Goal: Use online tool/utility: Utilize a website feature to perform a specific function

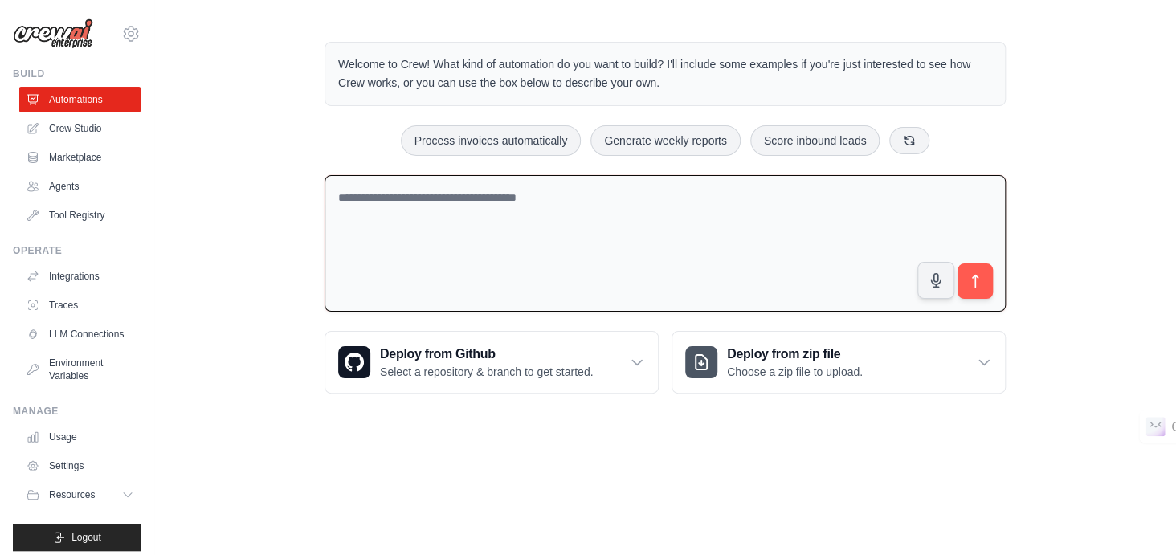
click at [473, 207] on textarea at bounding box center [665, 243] width 681 height 137
paste textarea "**********"
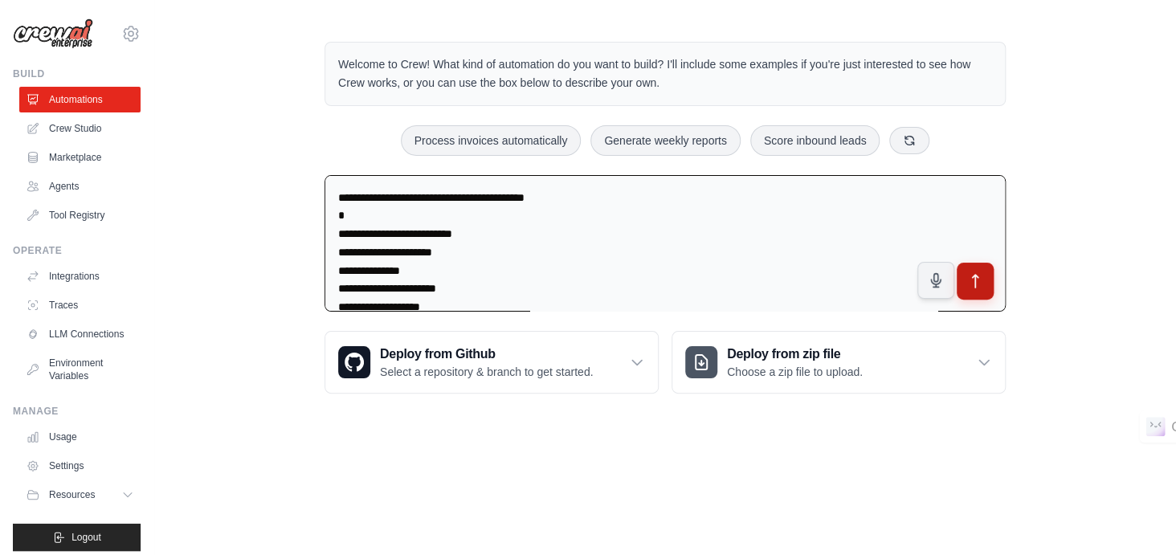
type textarea "**********"
click at [968, 284] on icon "submit" at bounding box center [976, 280] width 17 height 17
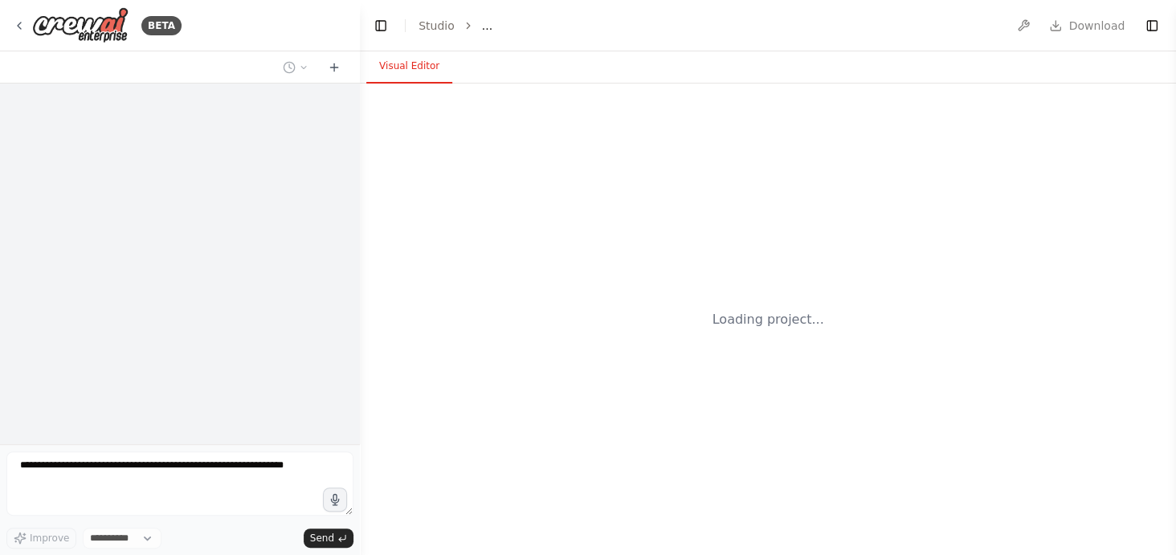
select select "****"
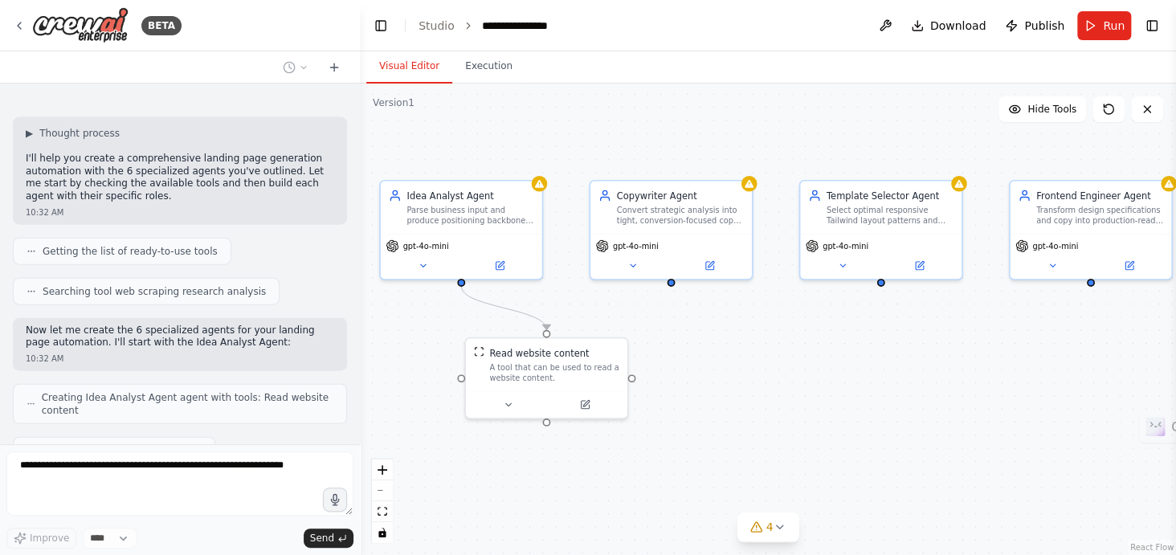
scroll to position [1834, 0]
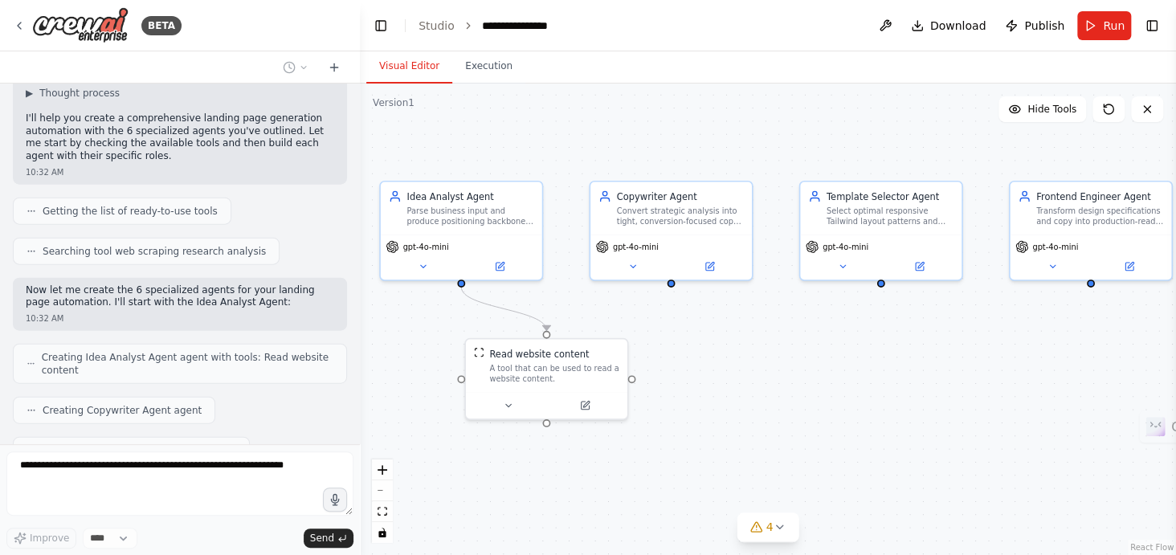
drag, startPoint x: 869, startPoint y: 321, endPoint x: 730, endPoint y: 309, distance: 140.3
click at [730, 309] on div ".deletable-edge-delete-btn { width: 20px; height: 20px; border: 0px solid #ffff…" at bounding box center [768, 320] width 816 height 472
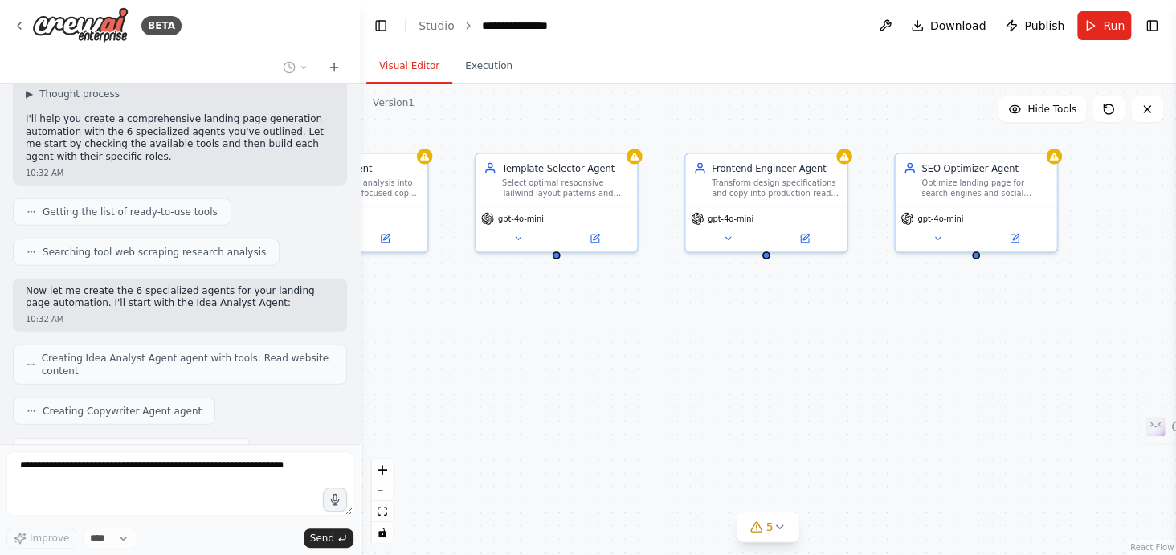
drag, startPoint x: 1058, startPoint y: 346, endPoint x: 735, endPoint y: 325, distance: 322.9
click at [735, 325] on div ".deletable-edge-delete-btn { width: 20px; height: 20px; border: 0px solid #ffff…" at bounding box center [768, 320] width 816 height 472
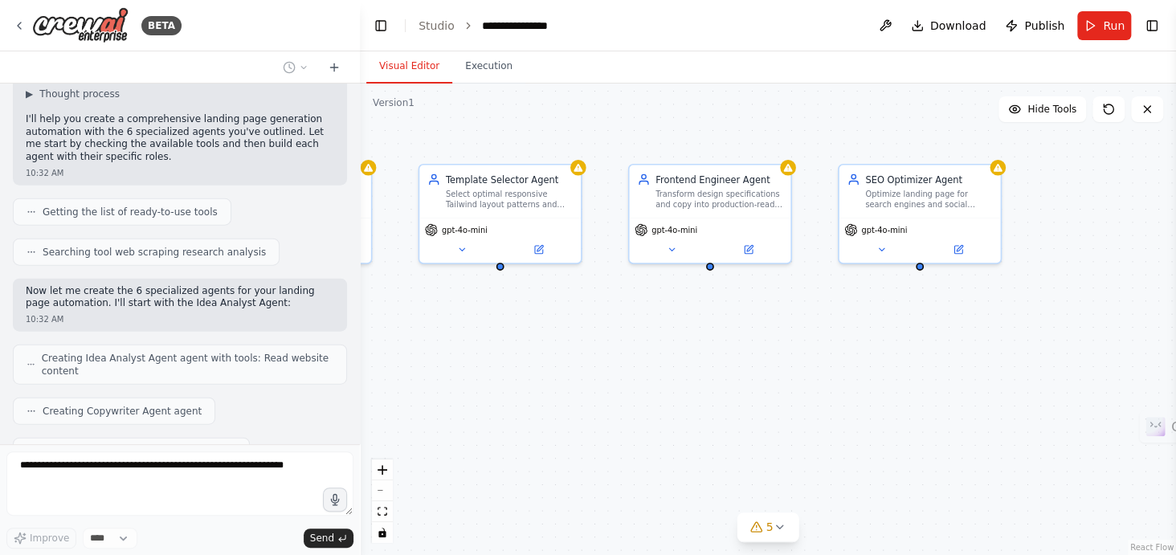
drag, startPoint x: 949, startPoint y: 317, endPoint x: 1016, endPoint y: 321, distance: 66.8
click at [1016, 321] on div ".deletable-edge-delete-btn { width: 20px; height: 20px; border: 0px solid #ffff…" at bounding box center [768, 320] width 816 height 472
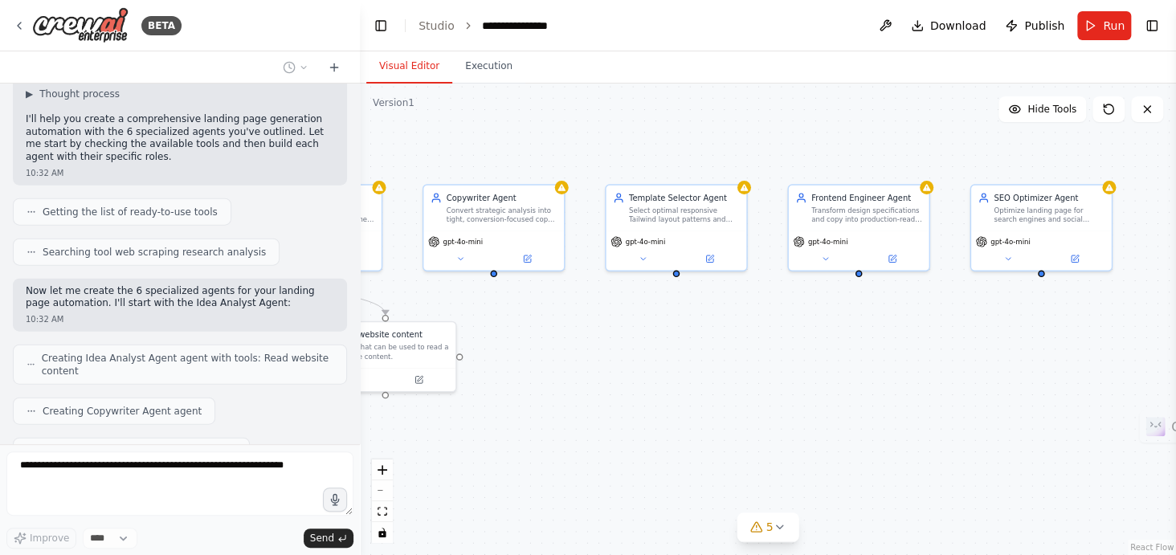
scroll to position [1874, 0]
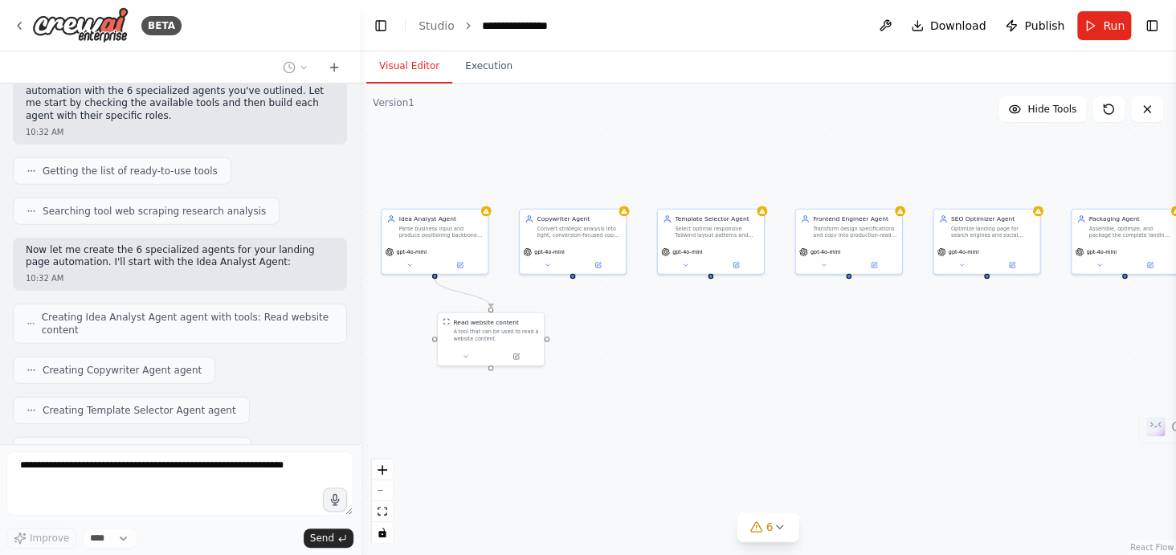
drag, startPoint x: 823, startPoint y: 313, endPoint x: 776, endPoint y: 303, distance: 47.6
click at [776, 303] on div ".deletable-edge-delete-btn { width: 20px; height: 20px; border: 0px solid #ffff…" at bounding box center [768, 320] width 816 height 472
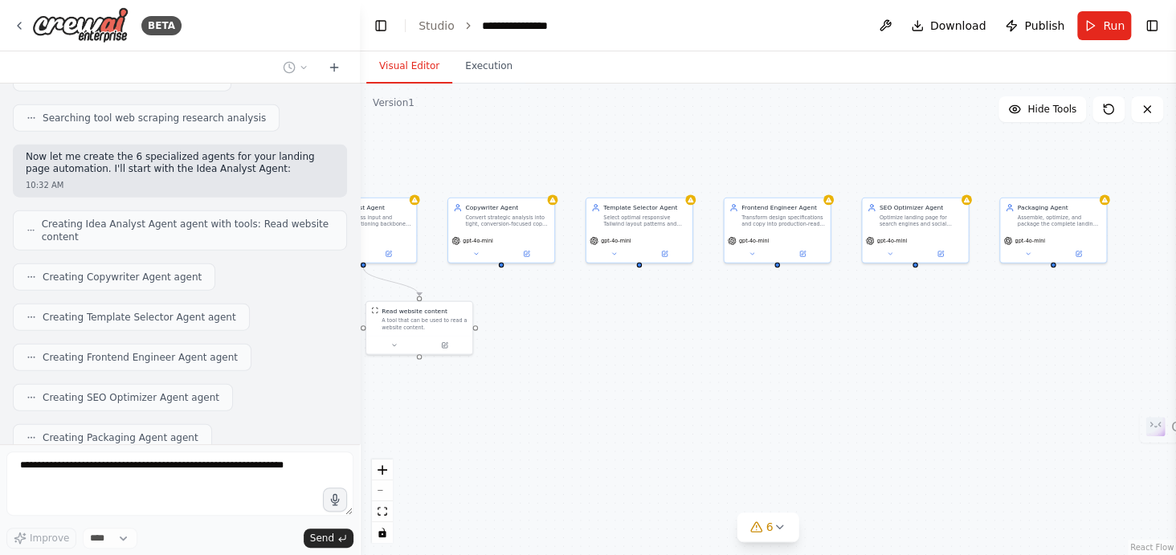
scroll to position [1980, 0]
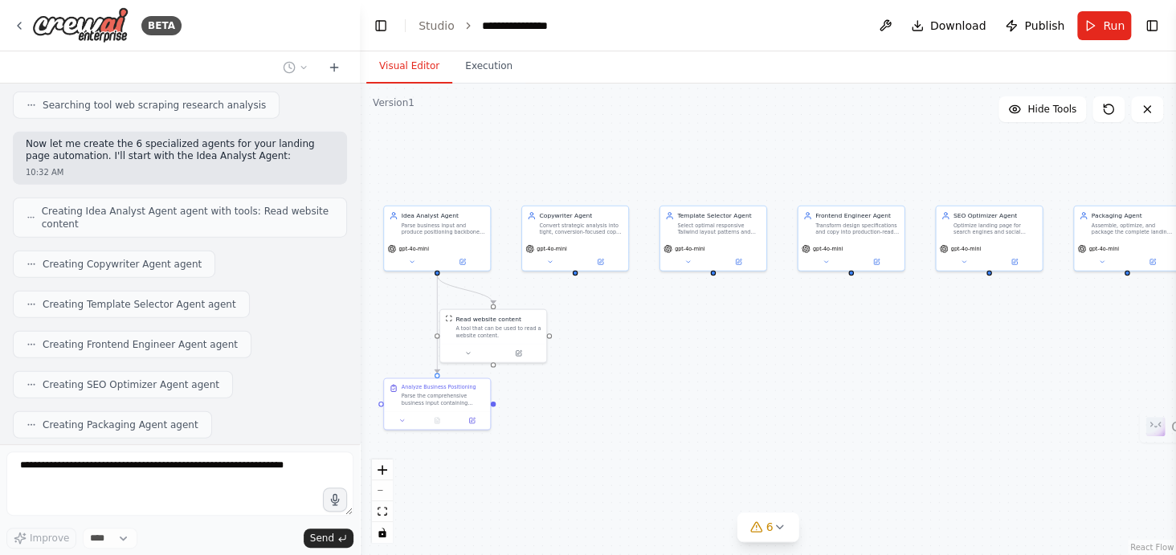
click at [834, 367] on div ".deletable-edge-delete-btn { width: 20px; height: 20px; border: 0px solid #ffff…" at bounding box center [768, 320] width 816 height 472
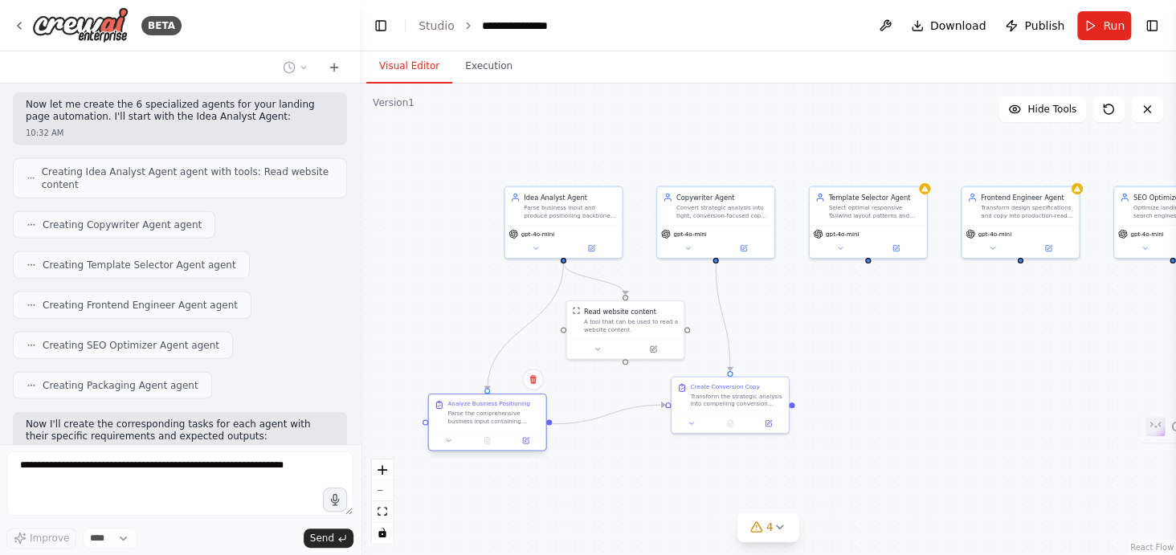
scroll to position [2060, 0]
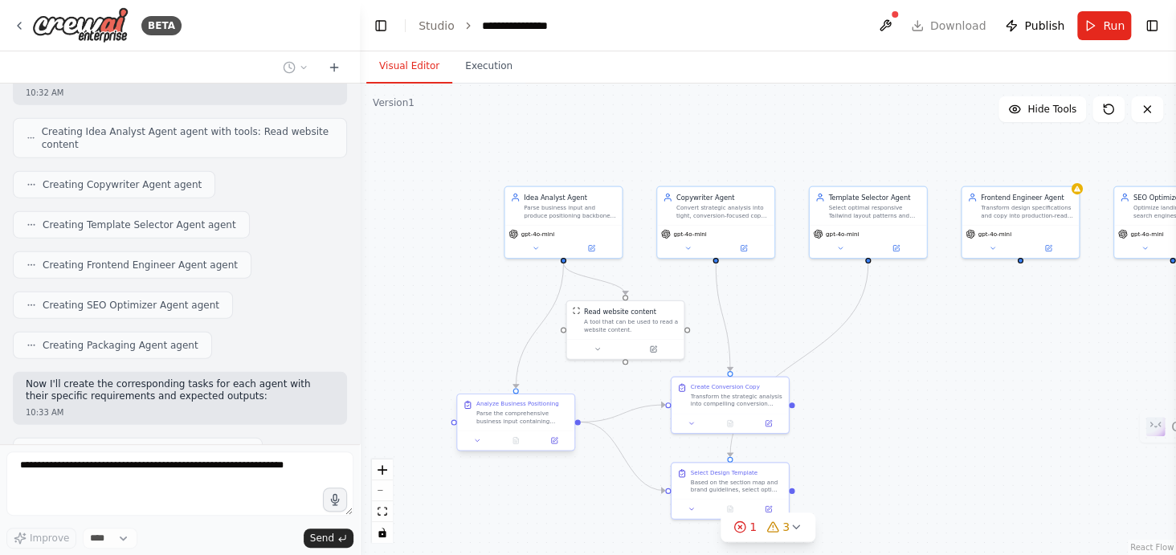
drag, startPoint x: 393, startPoint y: 393, endPoint x: 468, endPoint y: 411, distance: 77.0
click at [468, 411] on div "Analyze Business Positioning Parse the comprehensive business input containing …" at bounding box center [516, 412] width 106 height 25
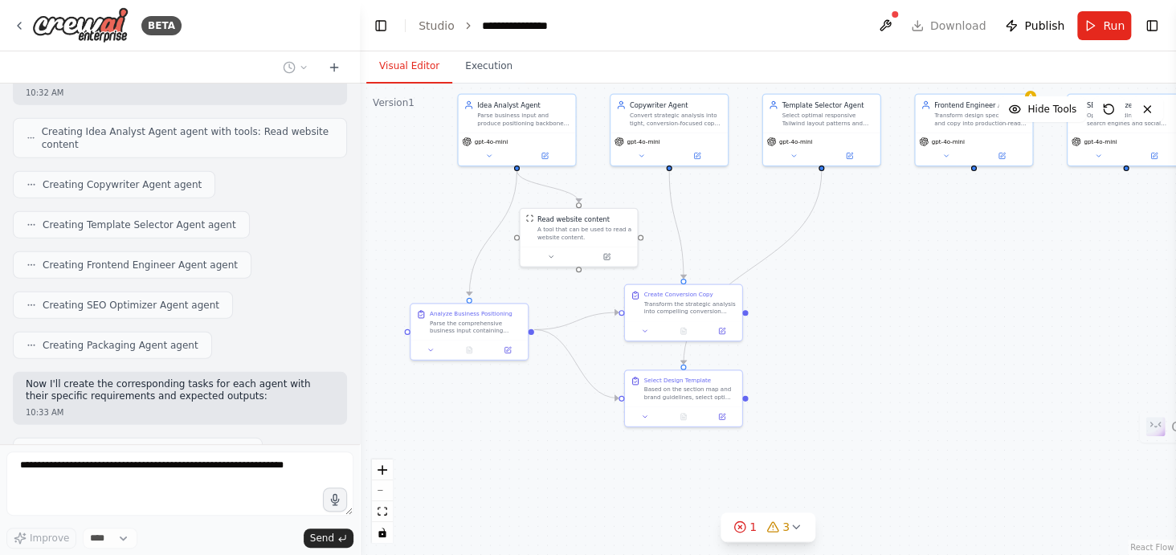
drag, startPoint x: 853, startPoint y: 434, endPoint x: 804, endPoint y: 342, distance: 104.6
click at [804, 342] on div ".deletable-edge-delete-btn { width: 20px; height: 20px; border: 0px solid #ffff…" at bounding box center [768, 320] width 816 height 472
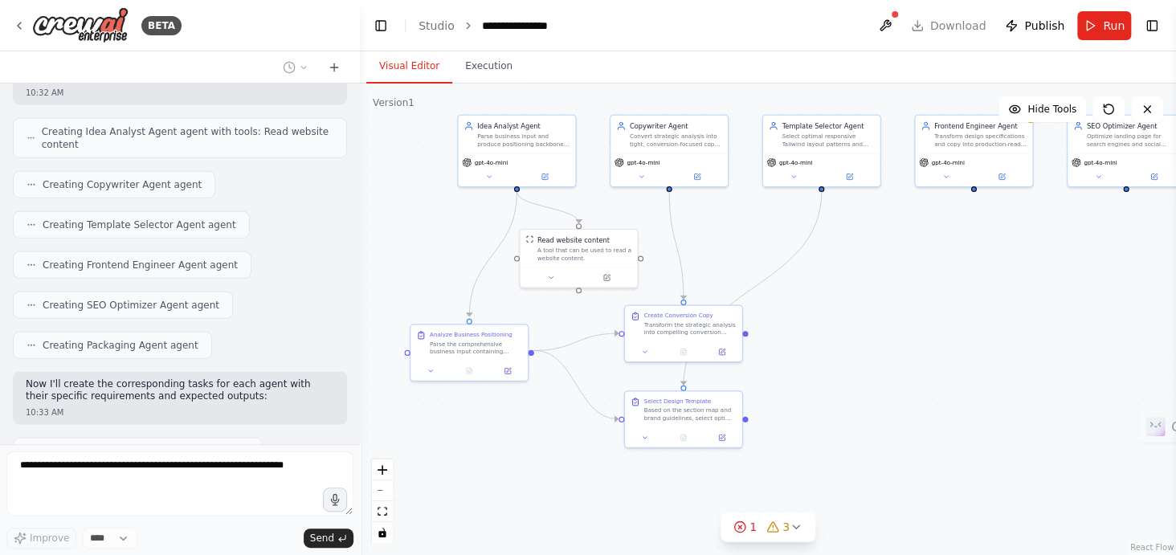
drag, startPoint x: 555, startPoint y: 423, endPoint x: 556, endPoint y: 444, distance: 20.1
click at [556, 444] on div ".deletable-edge-delete-btn { width: 20px; height: 20px; border: 0px solid #ffff…" at bounding box center [768, 320] width 816 height 472
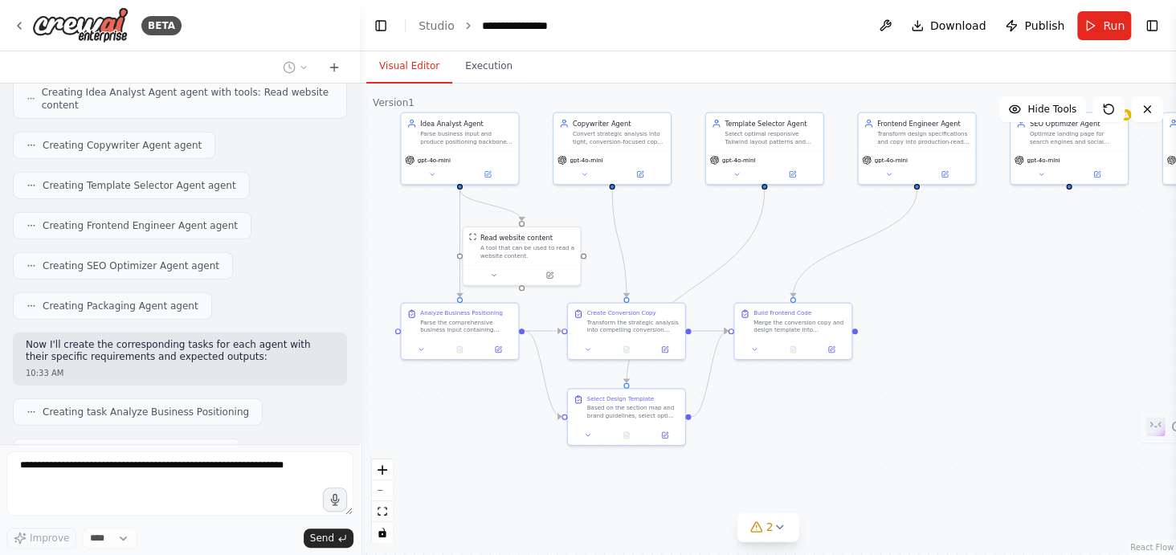
drag, startPoint x: 889, startPoint y: 451, endPoint x: 833, endPoint y: 449, distance: 55.5
click at [833, 449] on div ".deletable-edge-delete-btn { width: 20px; height: 20px; border: 0px solid #ffff…" at bounding box center [768, 320] width 816 height 472
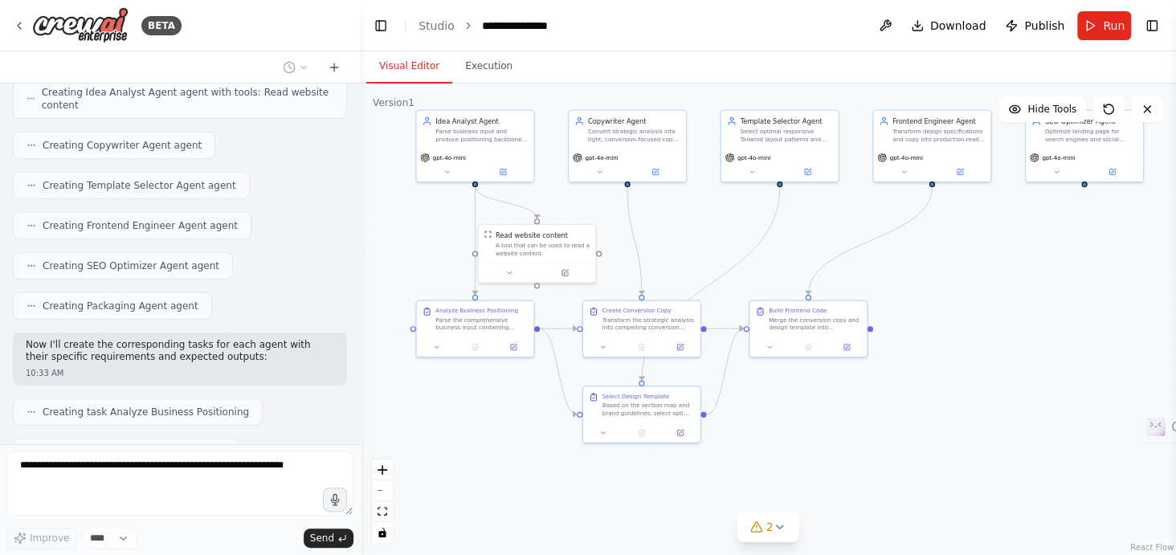
drag, startPoint x: 833, startPoint y: 449, endPoint x: 849, endPoint y: 447, distance: 15.5
click at [849, 447] on div ".deletable-edge-delete-btn { width: 20px; height: 20px; border: 0px solid #ffff…" at bounding box center [768, 320] width 816 height 472
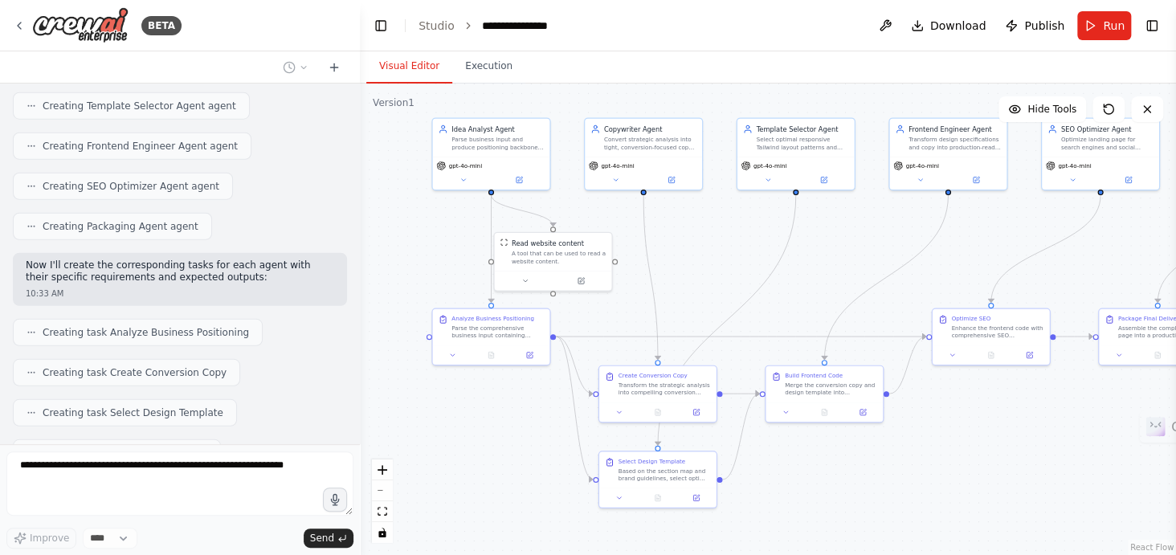
scroll to position [2272, 0]
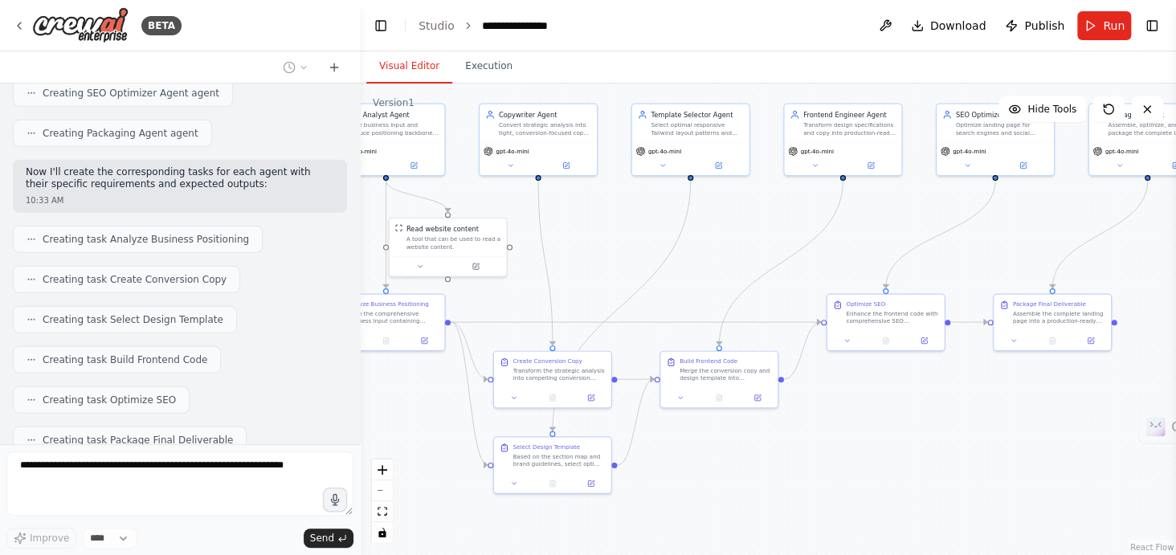
drag, startPoint x: 930, startPoint y: 422, endPoint x: 836, endPoint y: 418, distance: 94.1
click at [836, 418] on div ".deletable-edge-delete-btn { width: 20px; height: 20px; border: 0px solid #ffff…" at bounding box center [768, 320] width 816 height 472
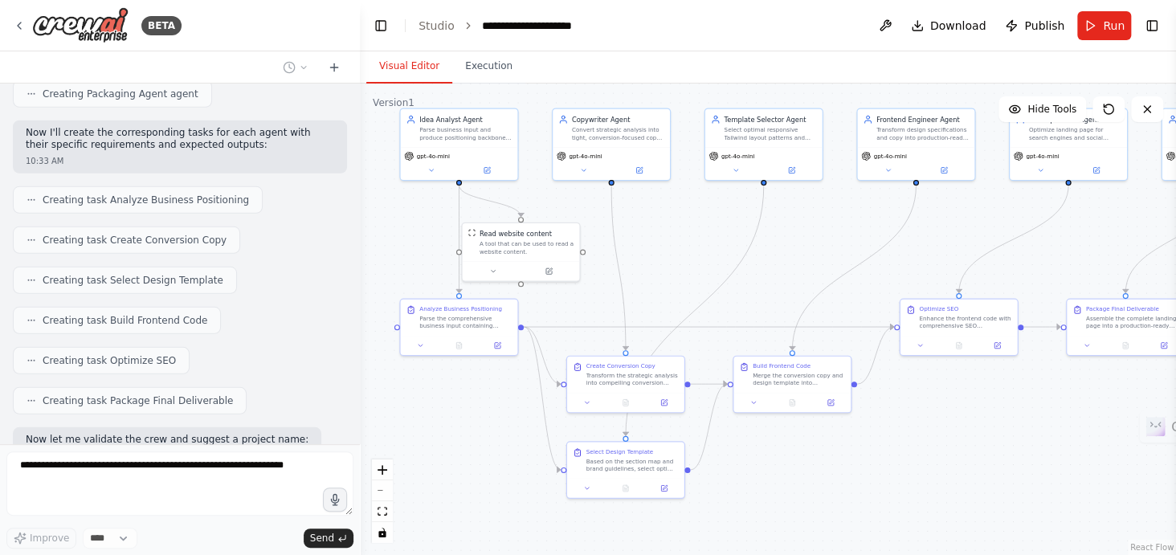
drag, startPoint x: 941, startPoint y: 472, endPoint x: 1019, endPoint y: 474, distance: 78.0
click at [1019, 474] on div ".deletable-edge-delete-btn { width: 20px; height: 20px; border: 0px solid #ffff…" at bounding box center [768, 320] width 816 height 472
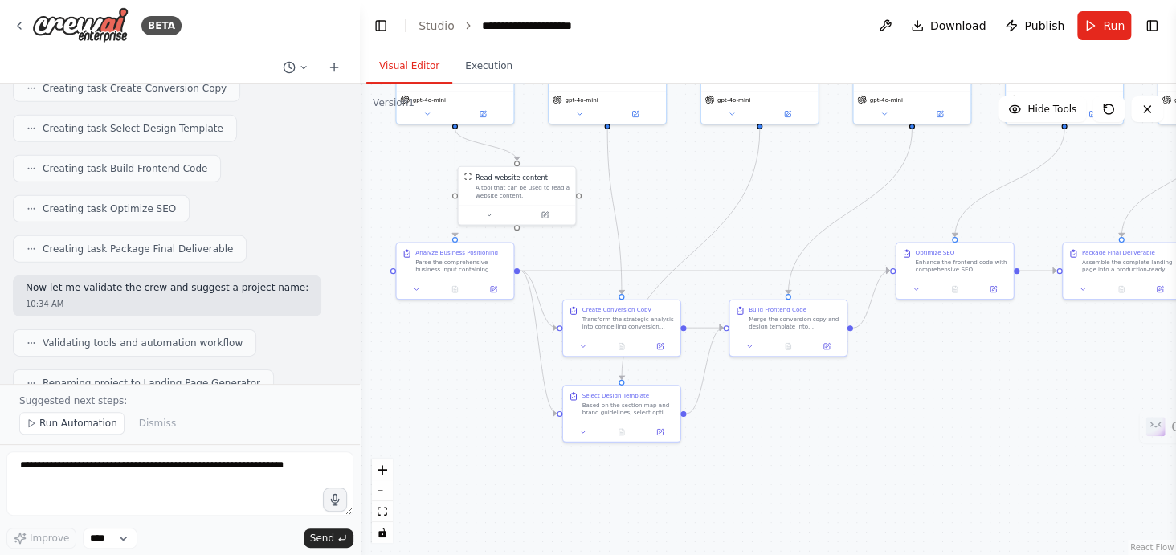
drag, startPoint x: 925, startPoint y: 453, endPoint x: 921, endPoint y: 397, distance: 56.4
click at [921, 397] on div ".deletable-edge-delete-btn { width: 20px; height: 20px; border: 0px solid #ffff…" at bounding box center [768, 320] width 816 height 472
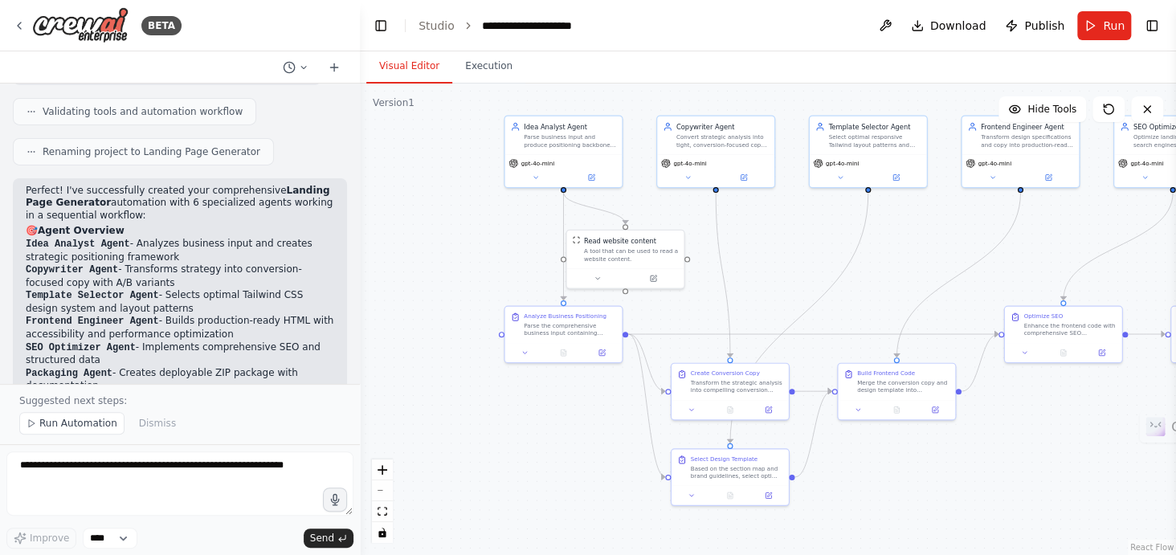
drag, startPoint x: 450, startPoint y: 400, endPoint x: 558, endPoint y: 464, distance: 125.7
click at [558, 464] on div ".deletable-edge-delete-btn { width: 20px; height: 20px; border: 0px solid #ffff…" at bounding box center [768, 320] width 816 height 472
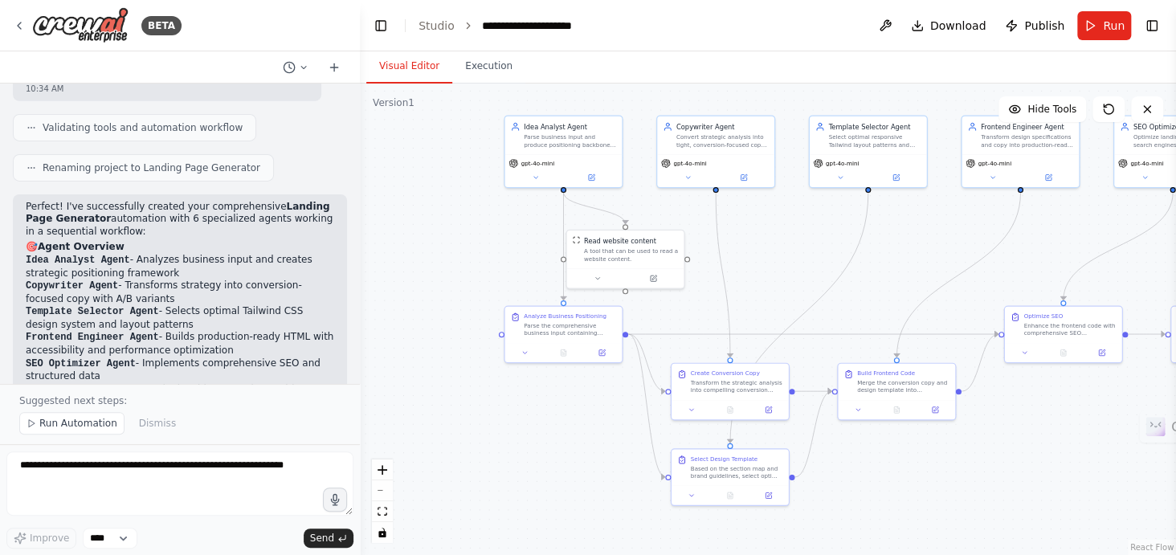
scroll to position [2678, 0]
click at [541, 177] on button at bounding box center [536, 175] width 54 height 11
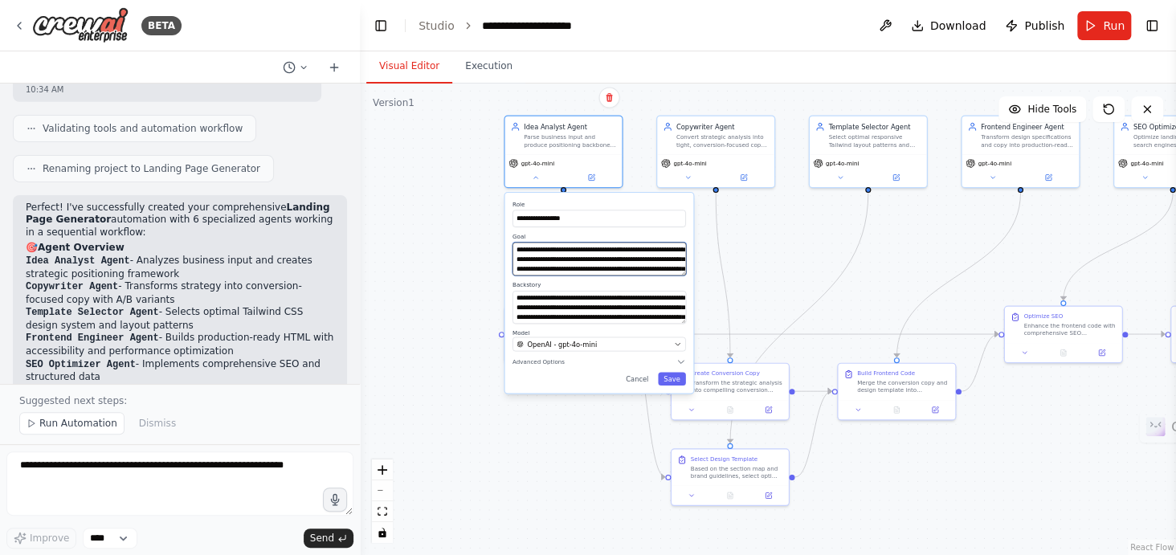
click at [587, 260] on textarea "**********" at bounding box center [600, 259] width 174 height 33
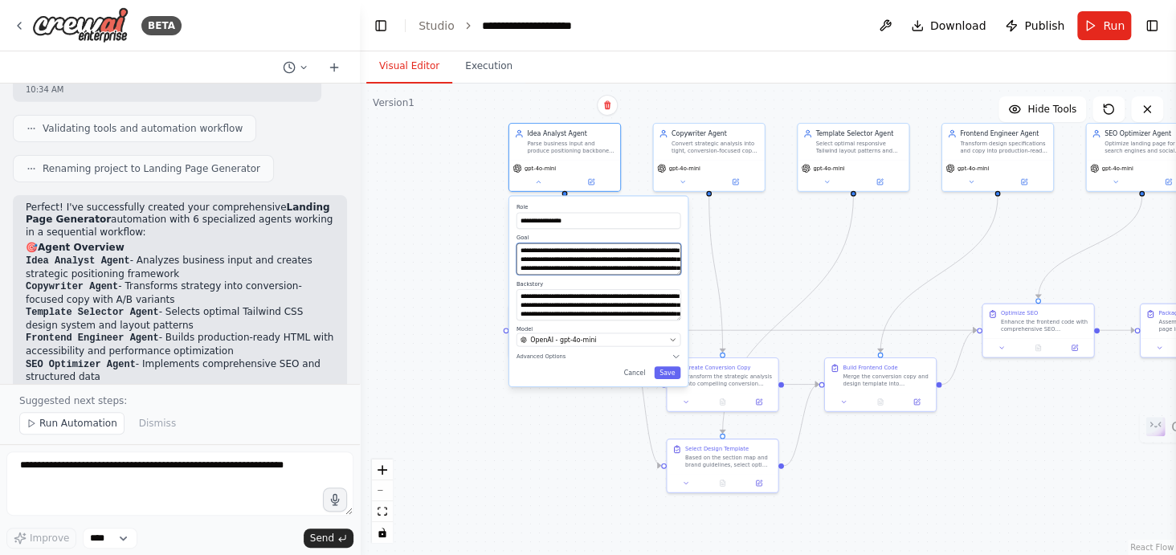
click at [643, 264] on textarea "**********" at bounding box center [599, 258] width 165 height 31
click at [637, 298] on textarea "**********" at bounding box center [599, 304] width 165 height 31
click at [628, 345] on button "OpenAI - gpt-4o-mini" at bounding box center [599, 340] width 164 height 14
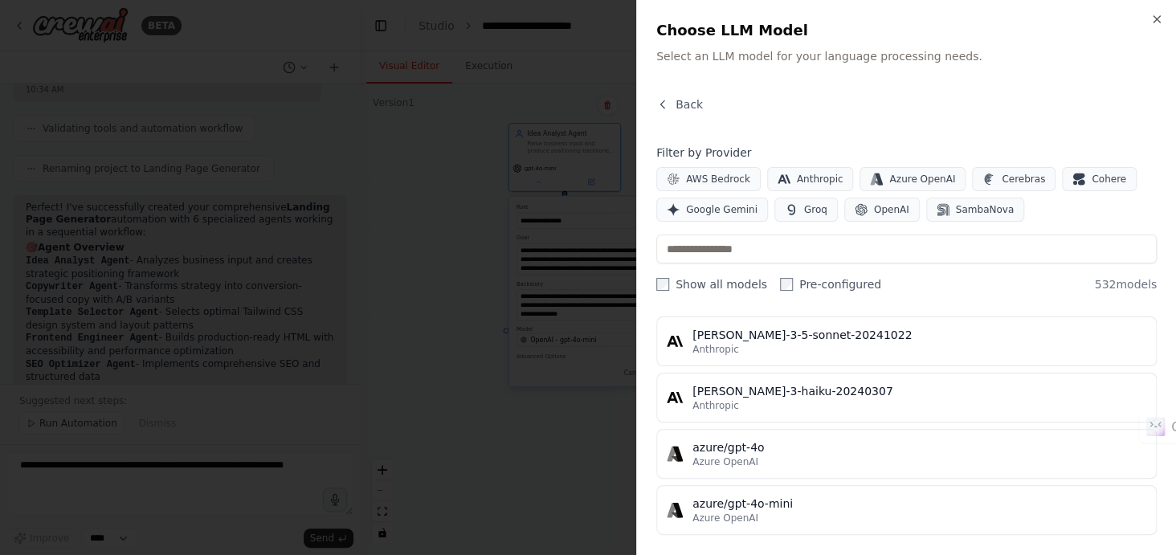
scroll to position [0, 0]
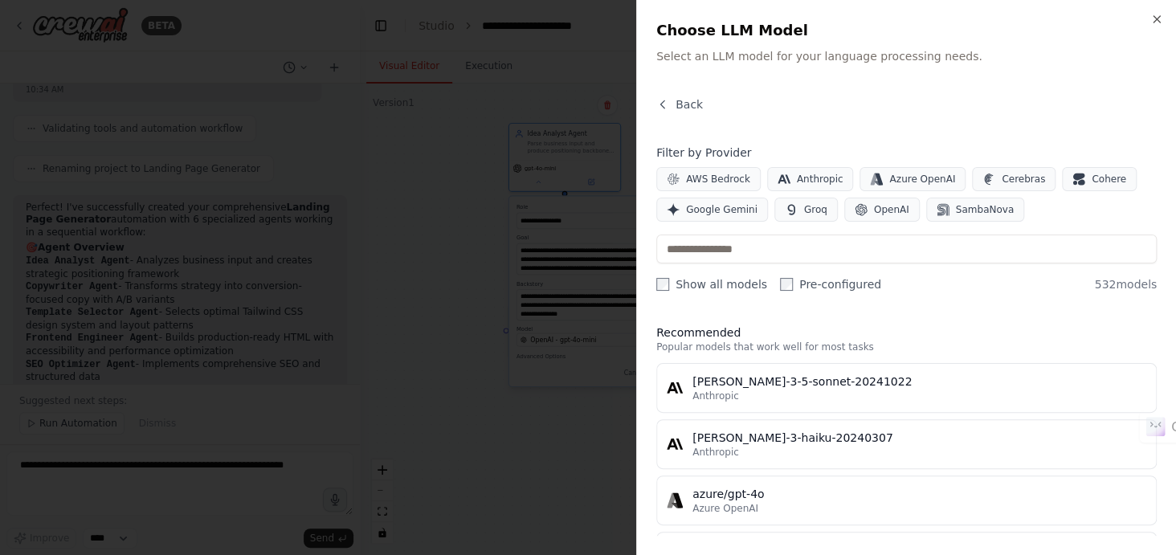
click at [419, 308] on div at bounding box center [588, 277] width 1176 height 555
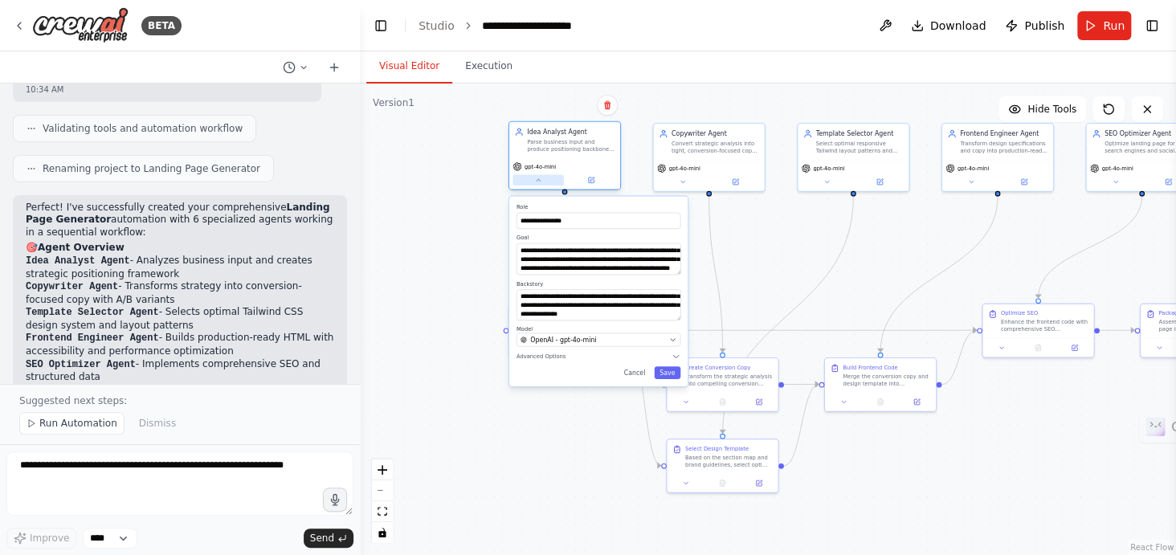
click at [530, 184] on button at bounding box center [538, 179] width 51 height 10
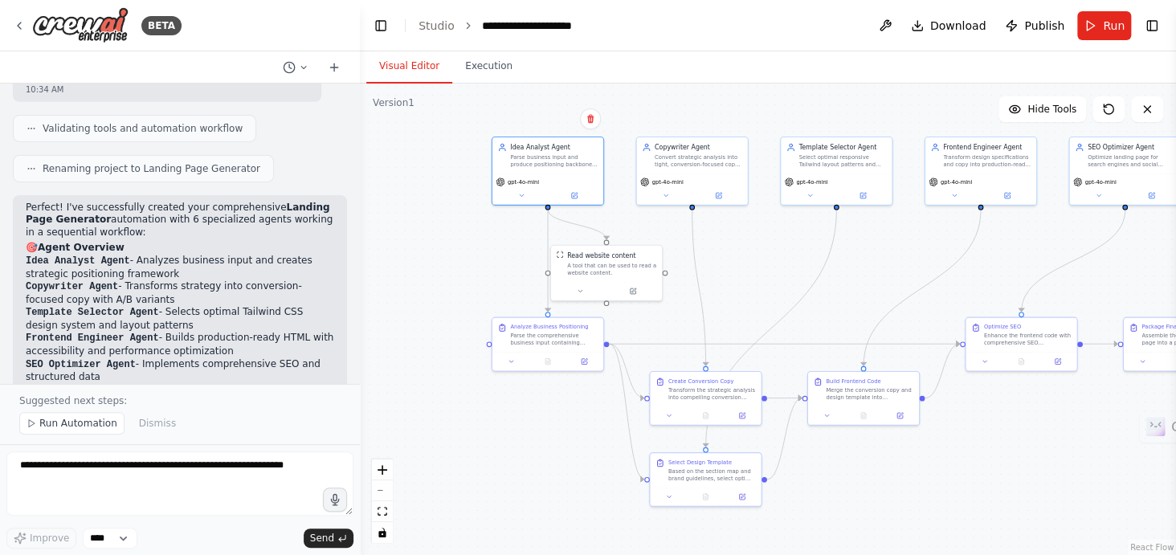
drag, startPoint x: 456, startPoint y: 302, endPoint x: 427, endPoint y: 325, distance: 37.3
click at [427, 325] on div ".deletable-edge-delete-btn { width: 20px; height: 20px; border: 0px solid #ffff…" at bounding box center [768, 320] width 816 height 472
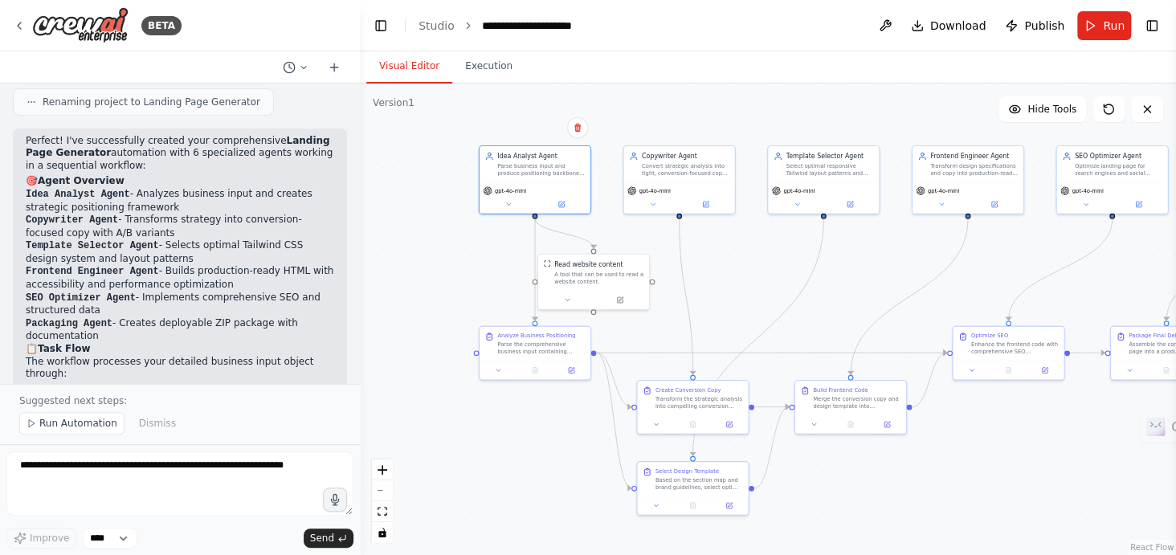
scroll to position [2764, 0]
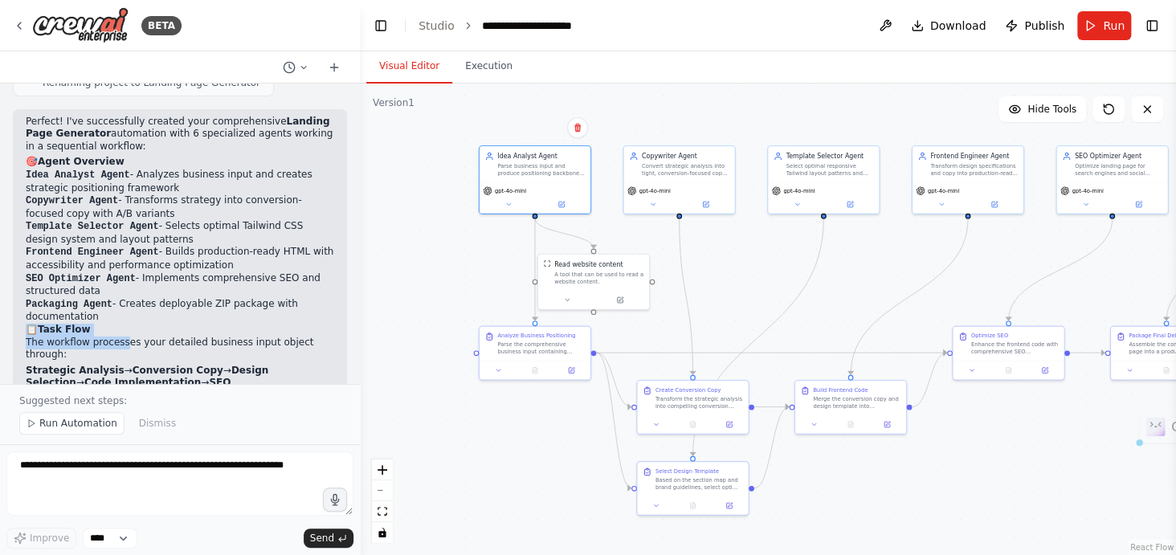
drag, startPoint x: 26, startPoint y: 171, endPoint x: 118, endPoint y: 187, distance: 93.8
click at [118, 187] on div "Perfect! I've successfully created your comprehensive Landing Page Generator au…" at bounding box center [180, 364] width 309 height 497
click at [118, 337] on p "The workflow processes your detailed business input object through:" at bounding box center [180, 349] width 309 height 25
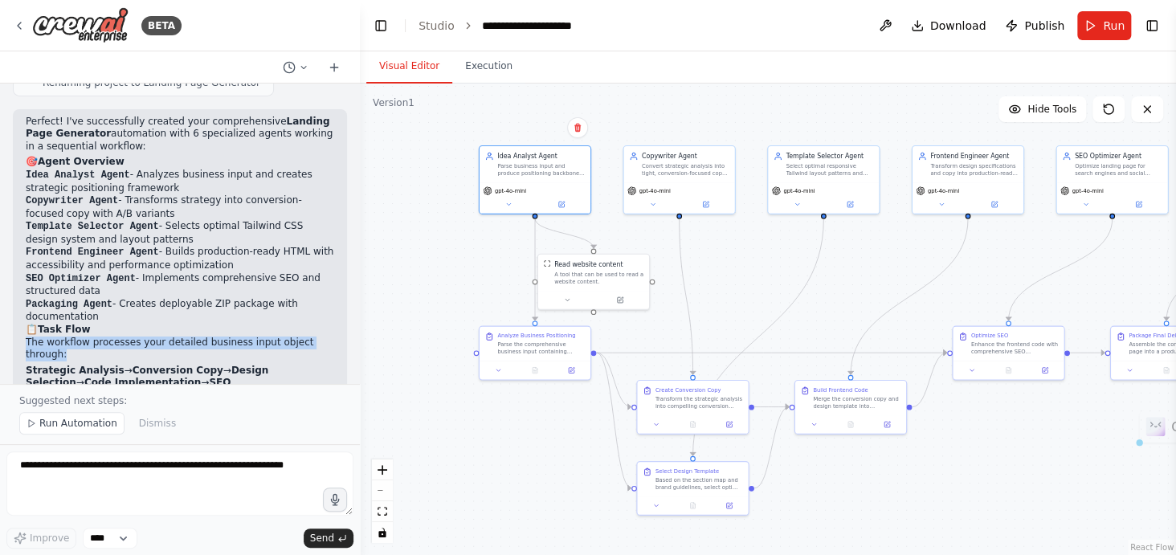
click at [131, 337] on p "The workflow processes your detailed business input object through:" at bounding box center [180, 349] width 309 height 25
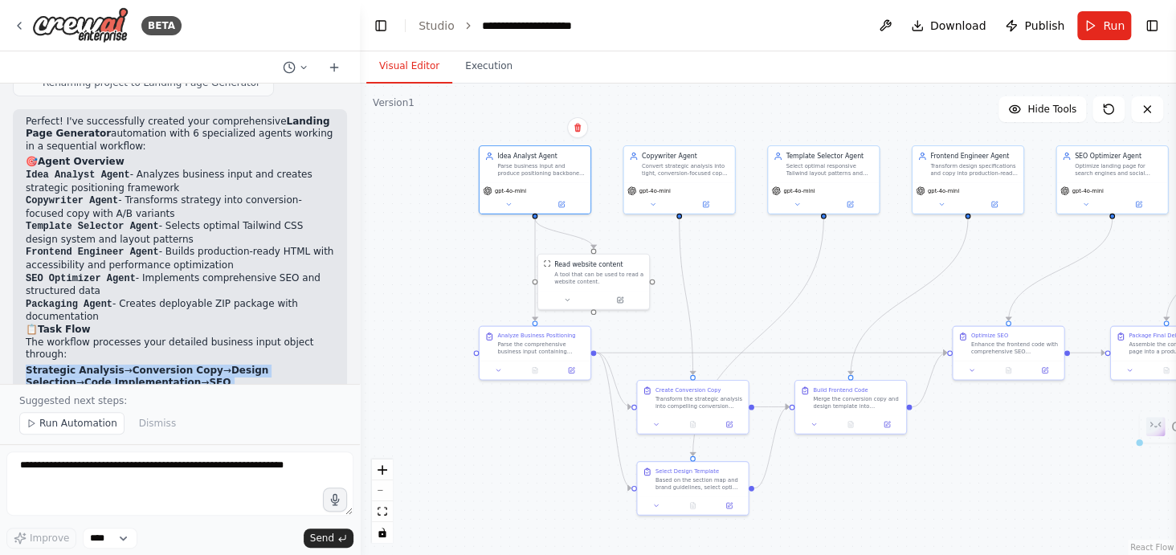
drag, startPoint x: 18, startPoint y: 200, endPoint x: 288, endPoint y: 215, distance: 271.2
click at [288, 215] on div "Perfect! I've successfully created your comprehensive Landing Page Generator au…" at bounding box center [180, 372] width 334 height 526
click at [288, 365] on li "Strategic Analysis → Conversion Copy → Design Selection → Code Implementation →…" at bounding box center [180, 384] width 309 height 38
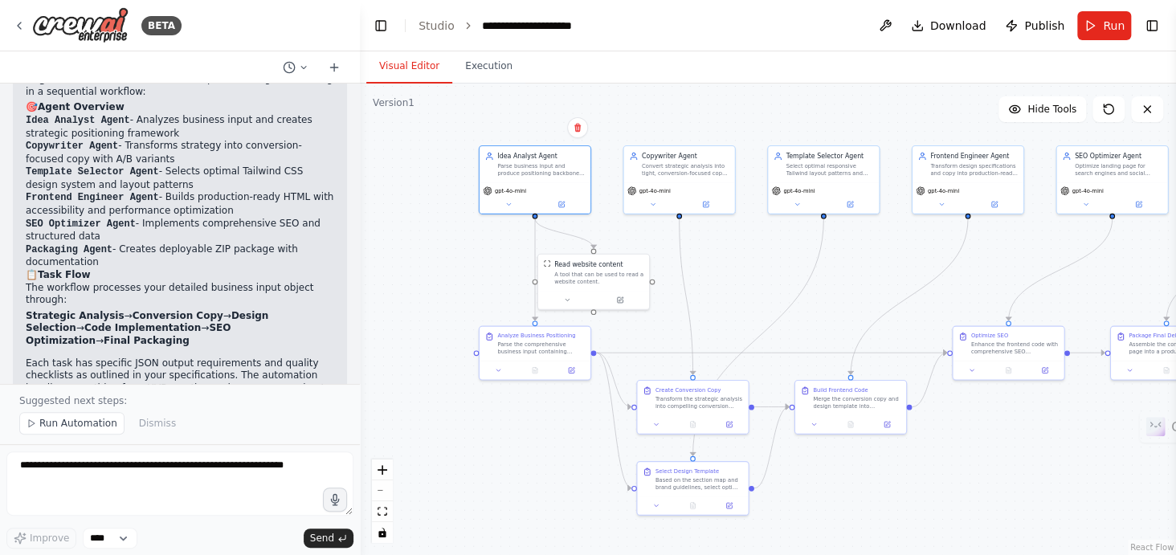
scroll to position [2870, 0]
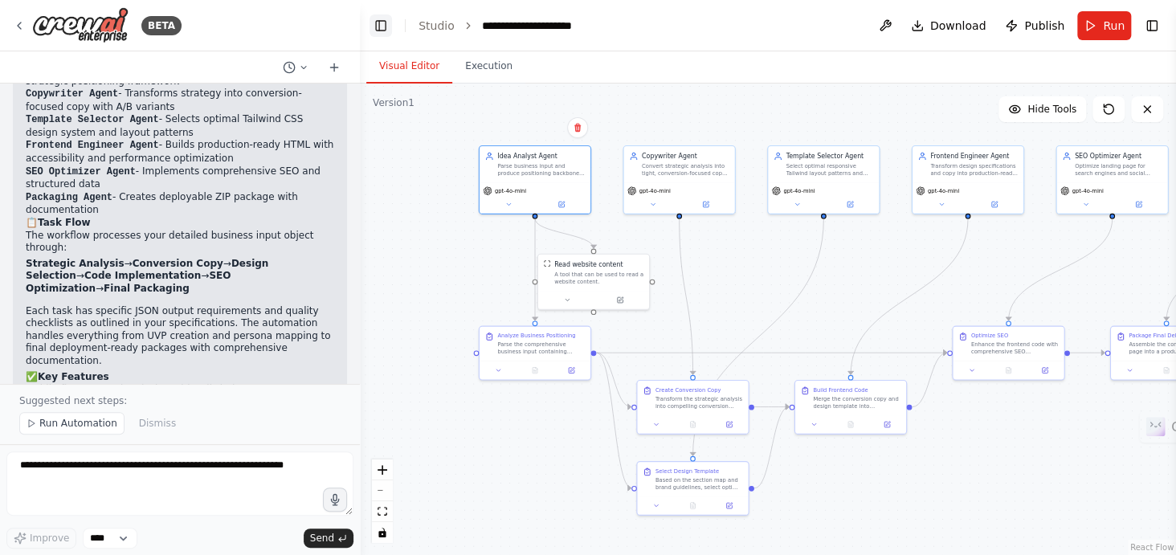
click at [373, 27] on button "Toggle Left Sidebar" at bounding box center [381, 25] width 23 height 23
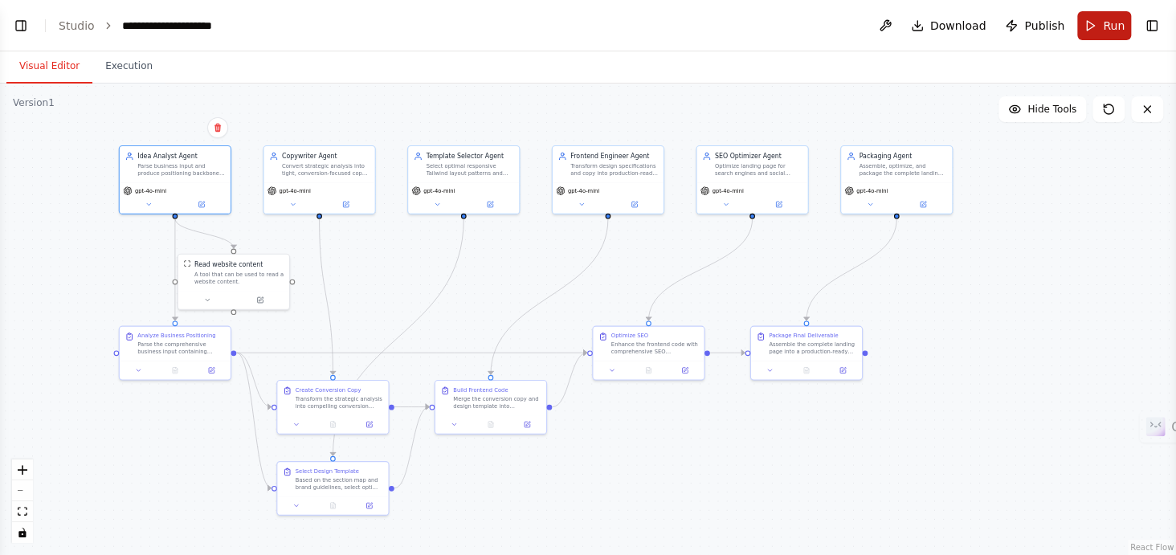
click at [1094, 18] on button "Run" at bounding box center [1105, 25] width 54 height 29
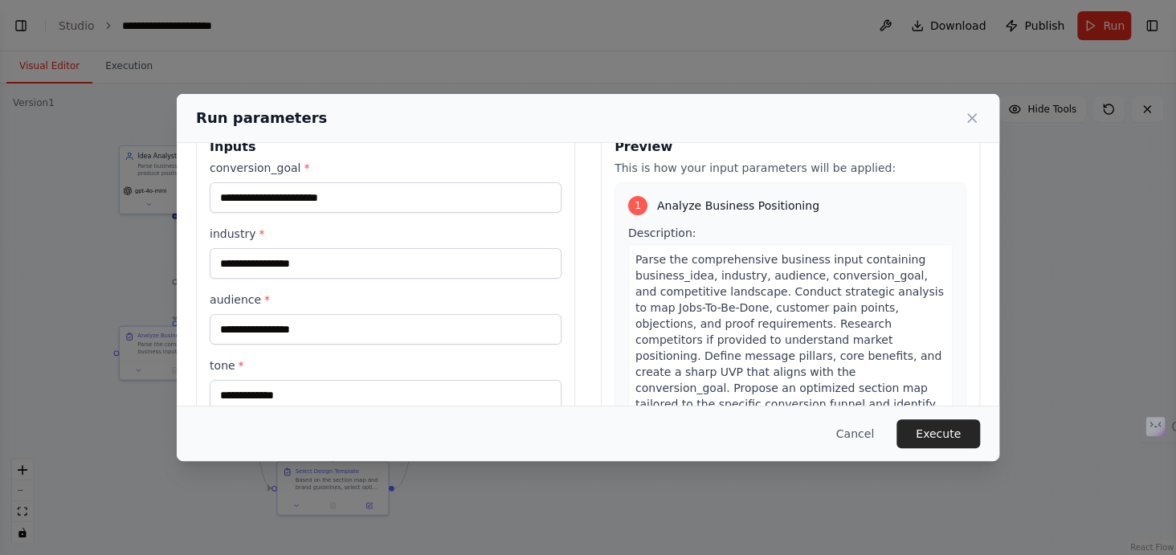
scroll to position [0, 0]
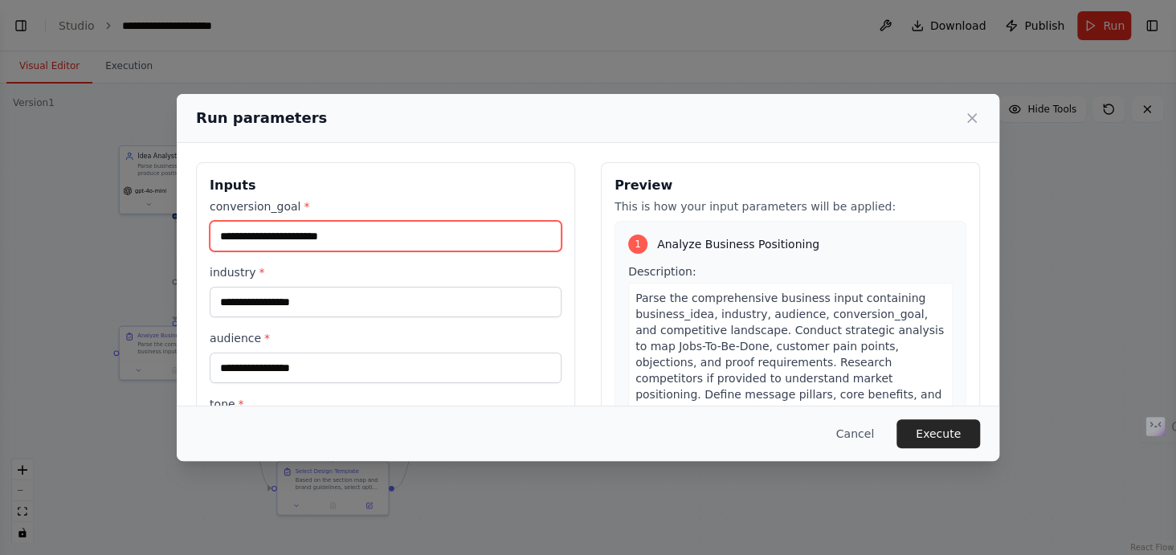
click at [364, 227] on input "conversion_goal *" at bounding box center [386, 236] width 352 height 31
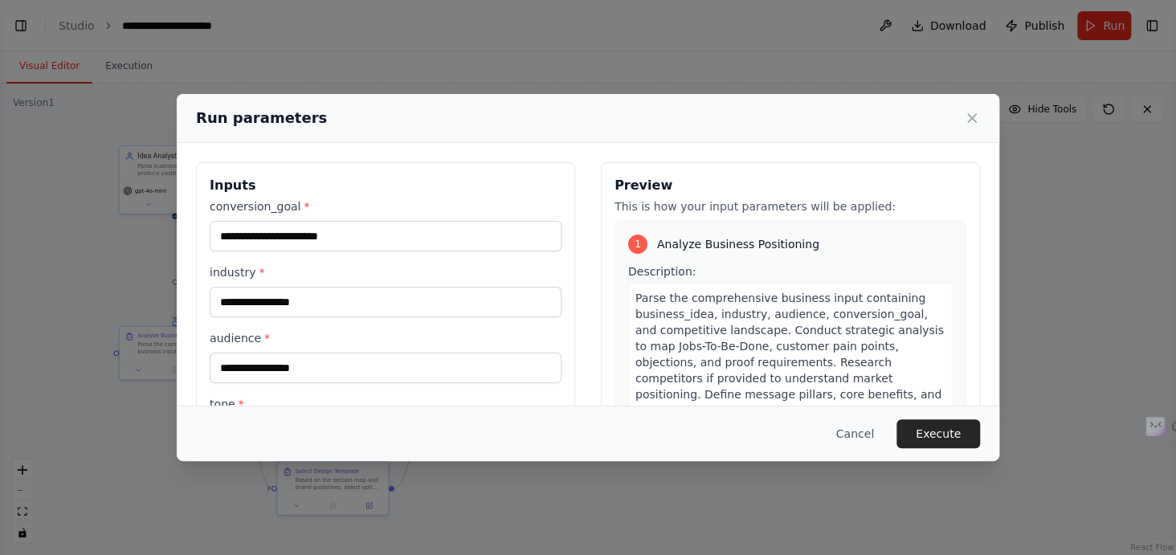
click at [327, 205] on label "conversion_goal *" at bounding box center [386, 206] width 352 height 16
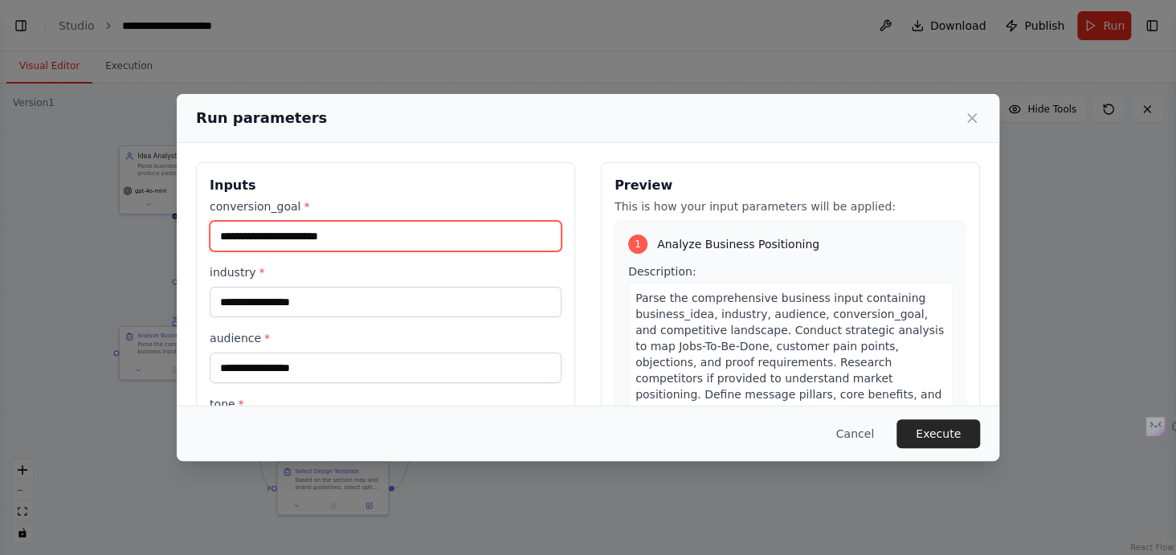
click at [327, 221] on input "conversion_goal *" at bounding box center [386, 236] width 352 height 31
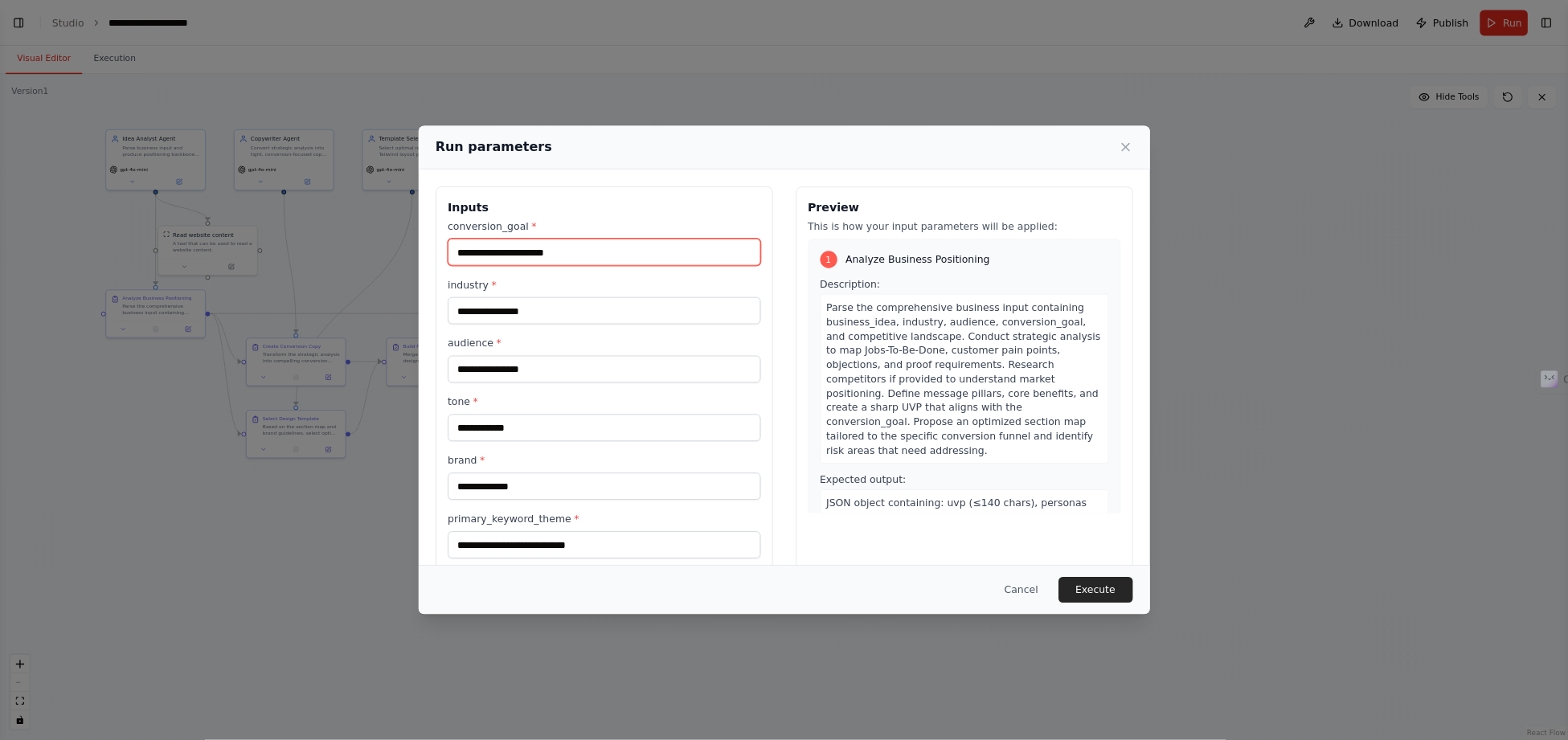
scroll to position [27, 0]
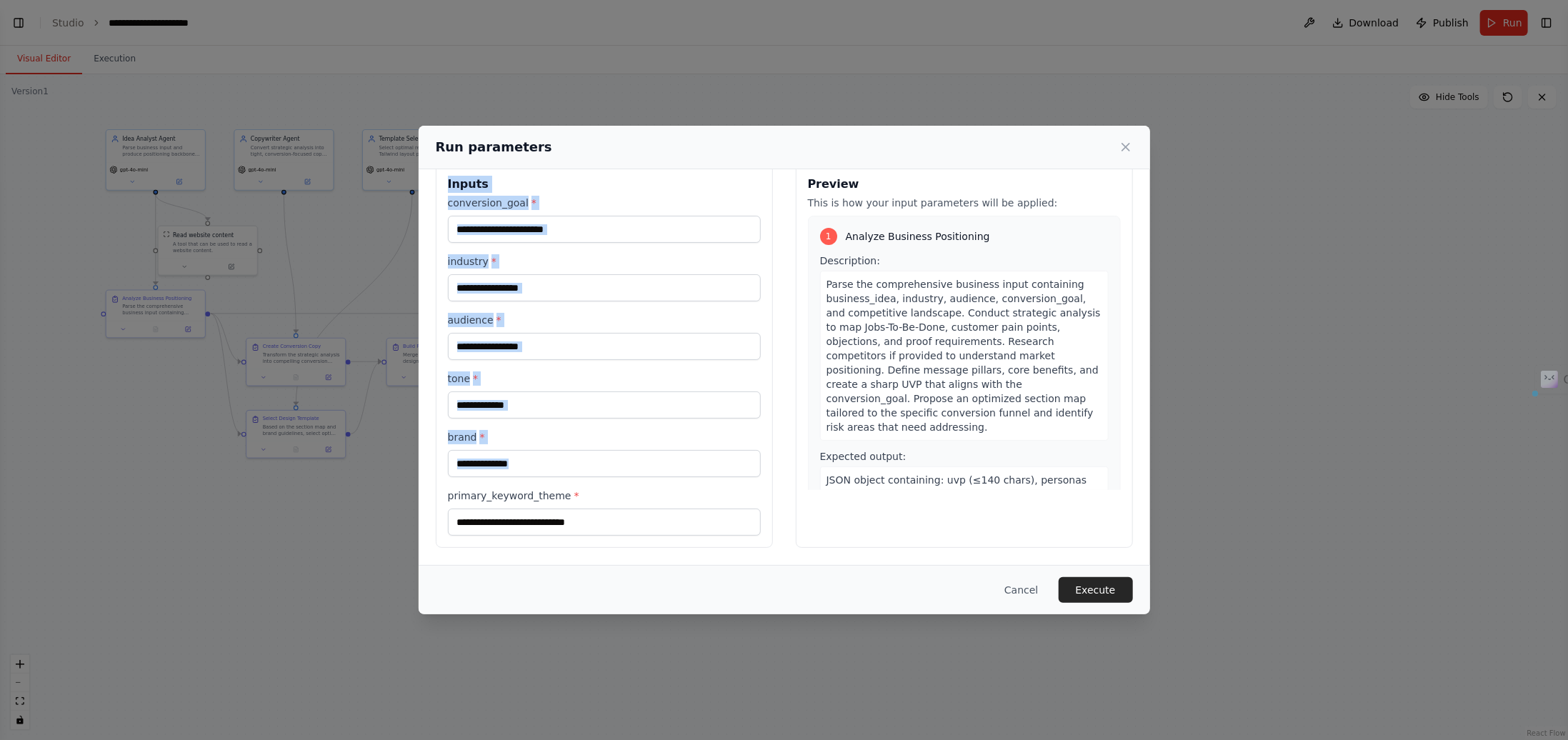
drag, startPoint x: 449, startPoint y: 190, endPoint x: 595, endPoint y: 525, distance: 365.4
click at [595, 492] on div "Inputs conversion_goal * industry * audience * tone * brand * primary_keyword_t…" at bounding box center [604, 355] width 337 height 384
copy div "Inputs conversion_goal * industry * audience * tone * brand *"
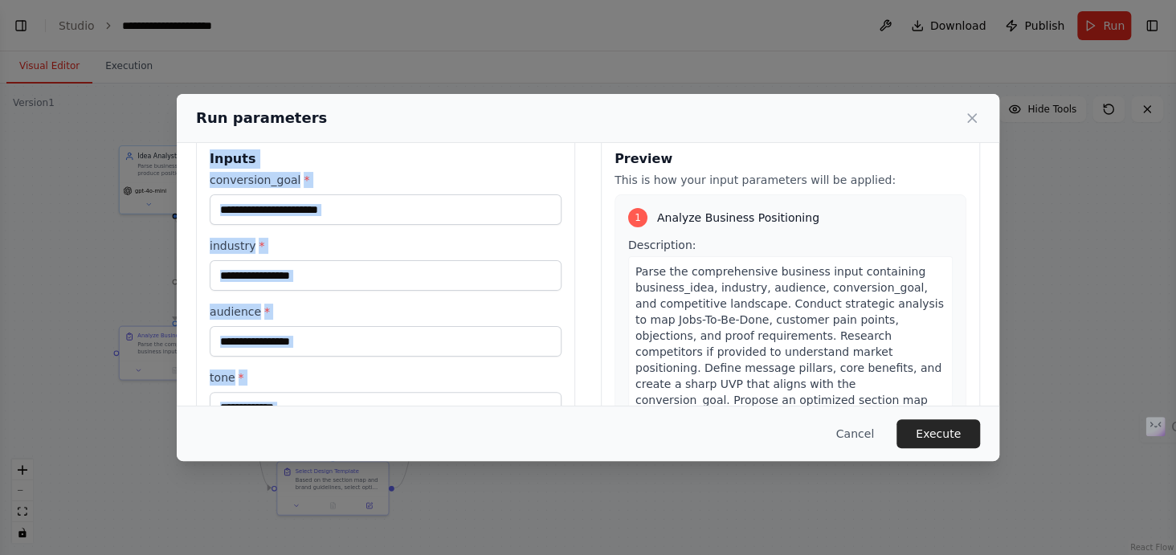
scroll to position [27, 0]
click at [468, 203] on input "conversion_goal *" at bounding box center [386, 209] width 352 height 31
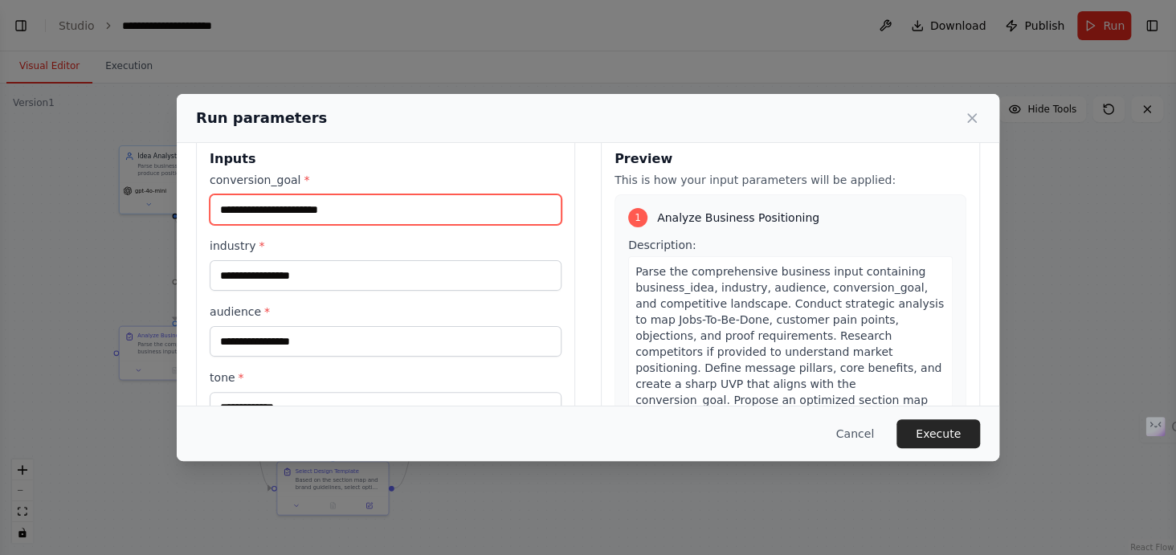
paste input "**********"
type input "**********"
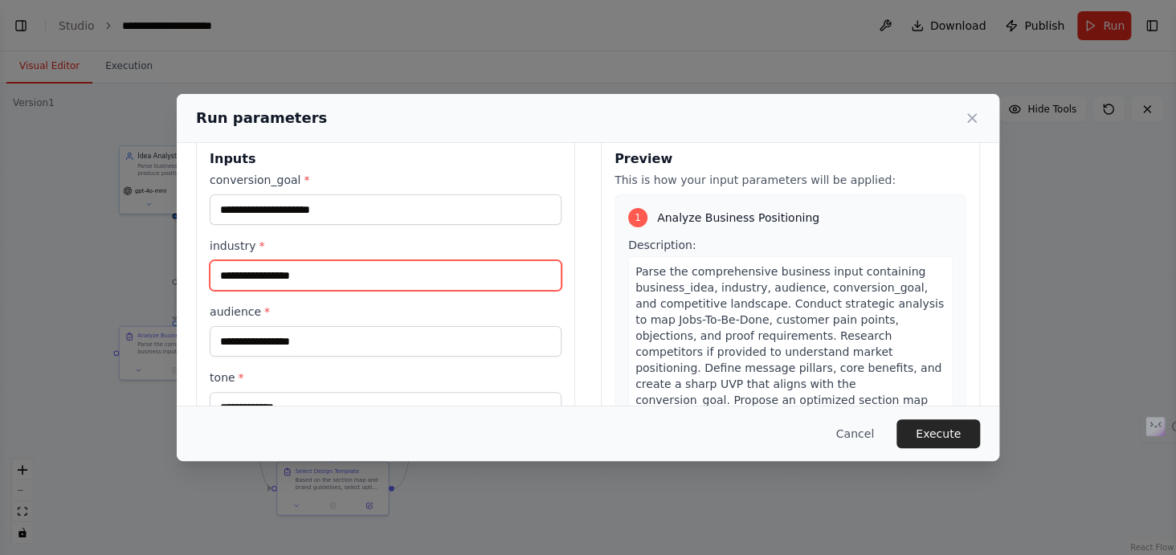
click at [391, 267] on input "industry *" at bounding box center [386, 275] width 352 height 31
paste input "**********"
type input "**********"
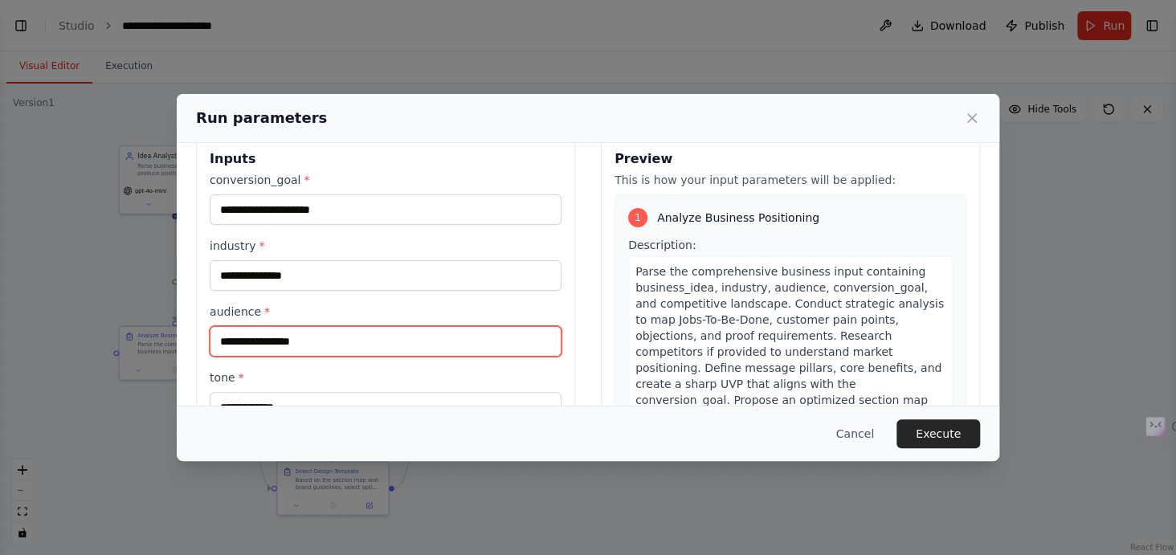
click at [381, 328] on input "audience *" at bounding box center [386, 341] width 352 height 31
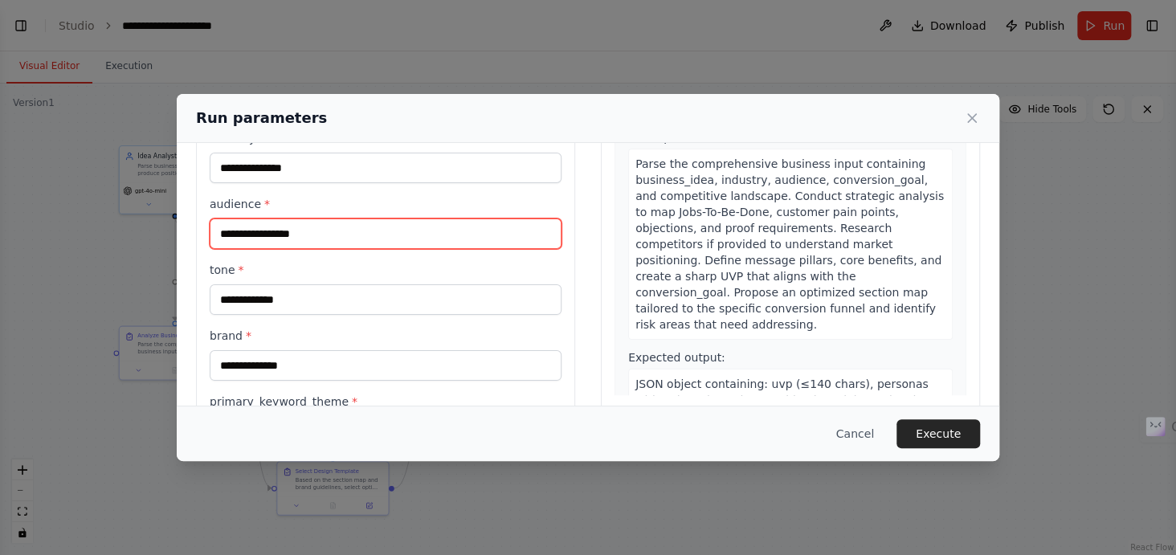
scroll to position [163, 0]
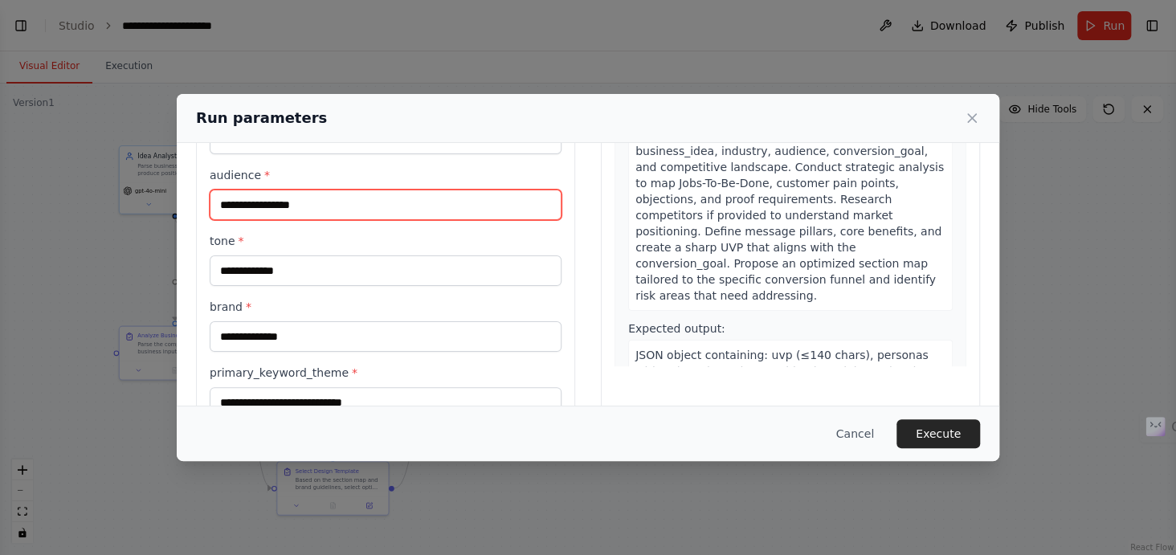
paste input "**********"
type input "**********"
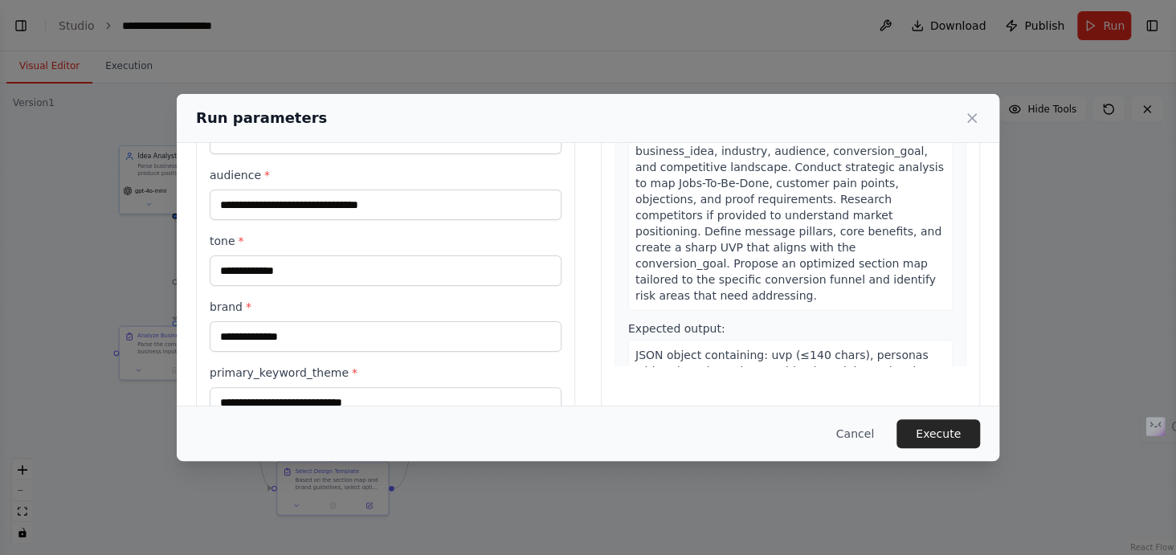
click at [363, 284] on div "**********" at bounding box center [386, 226] width 352 height 383
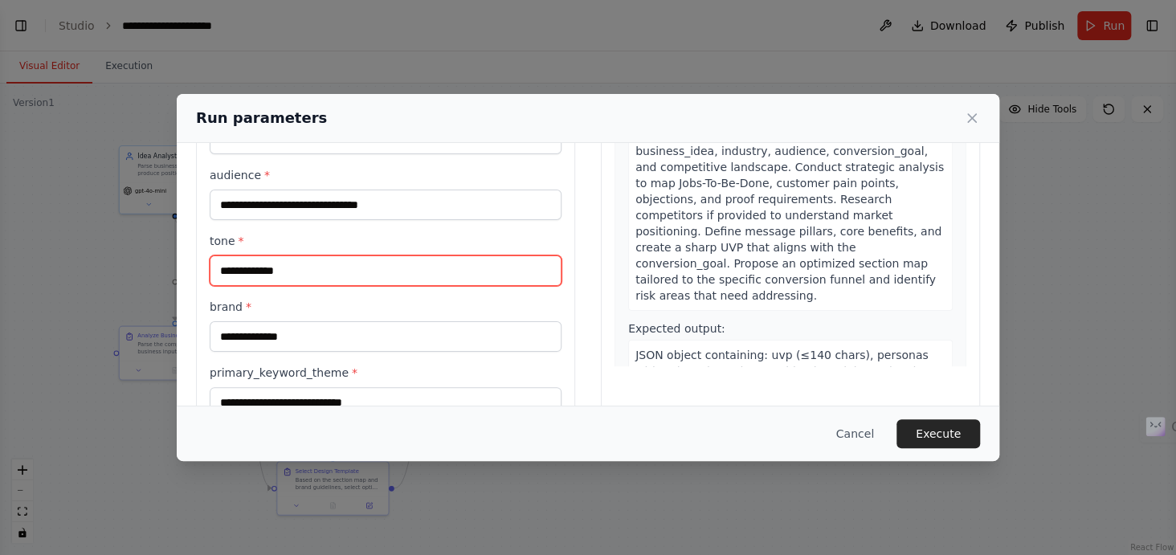
click at [346, 273] on input "tone *" at bounding box center [386, 271] width 352 height 31
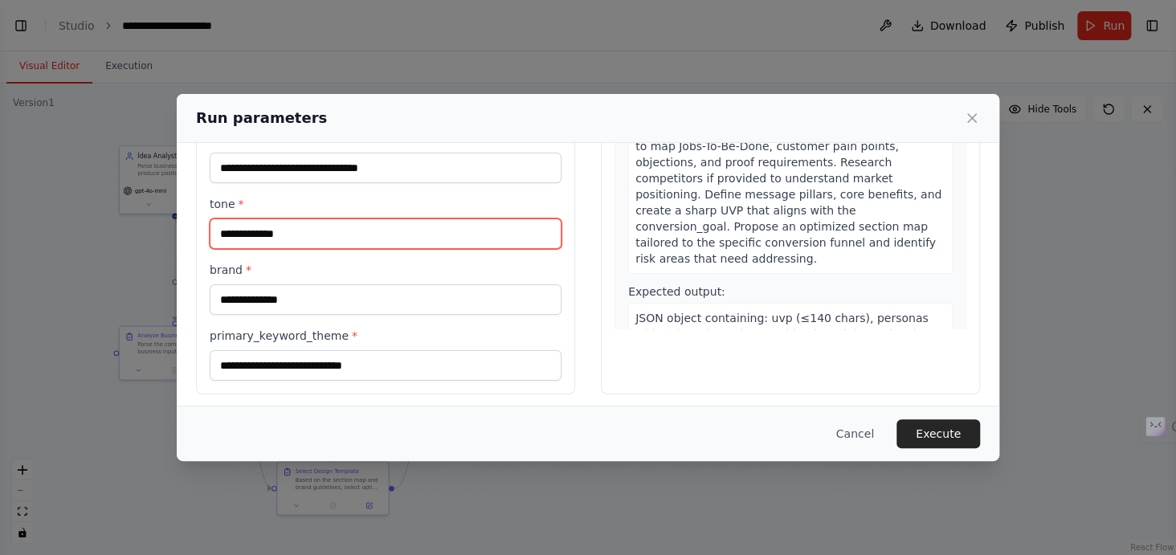
scroll to position [206, 0]
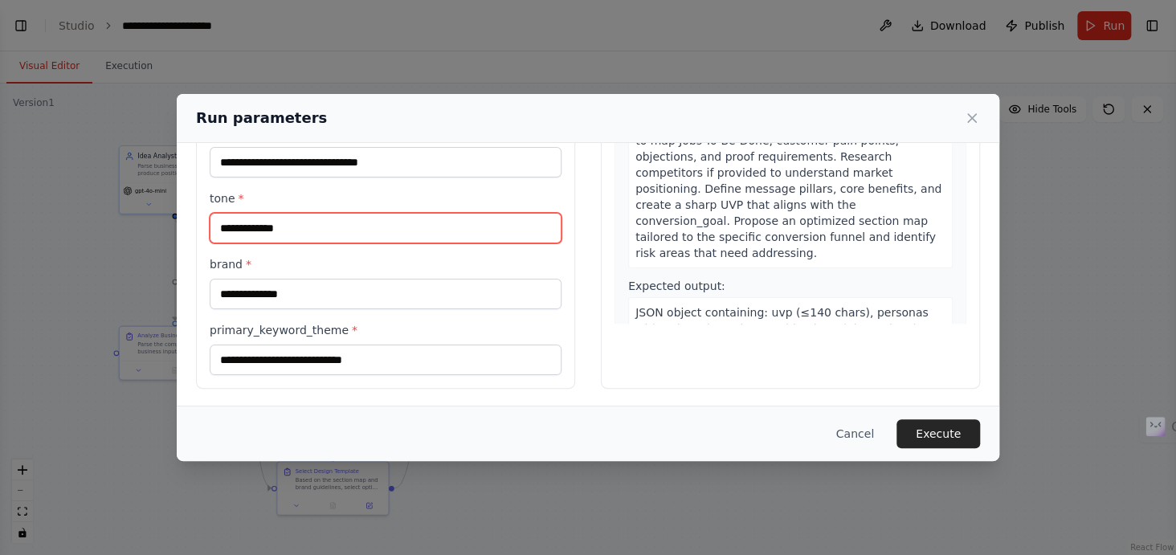
paste input "**********"
type input "**********"
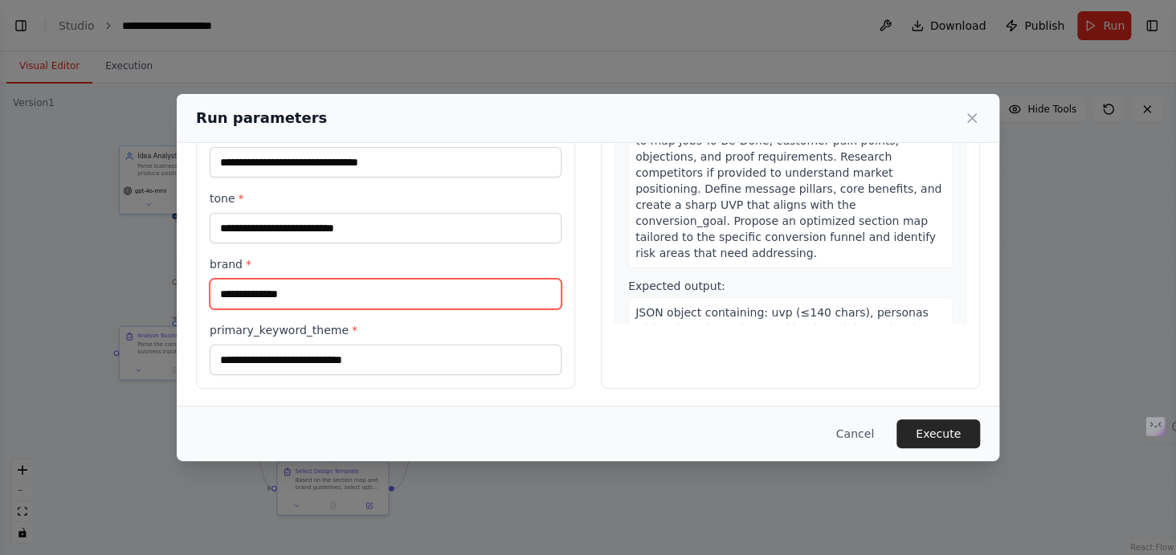
click at [383, 289] on input "brand *" at bounding box center [386, 294] width 352 height 31
type input "*"
paste input "**********"
type input "**********"
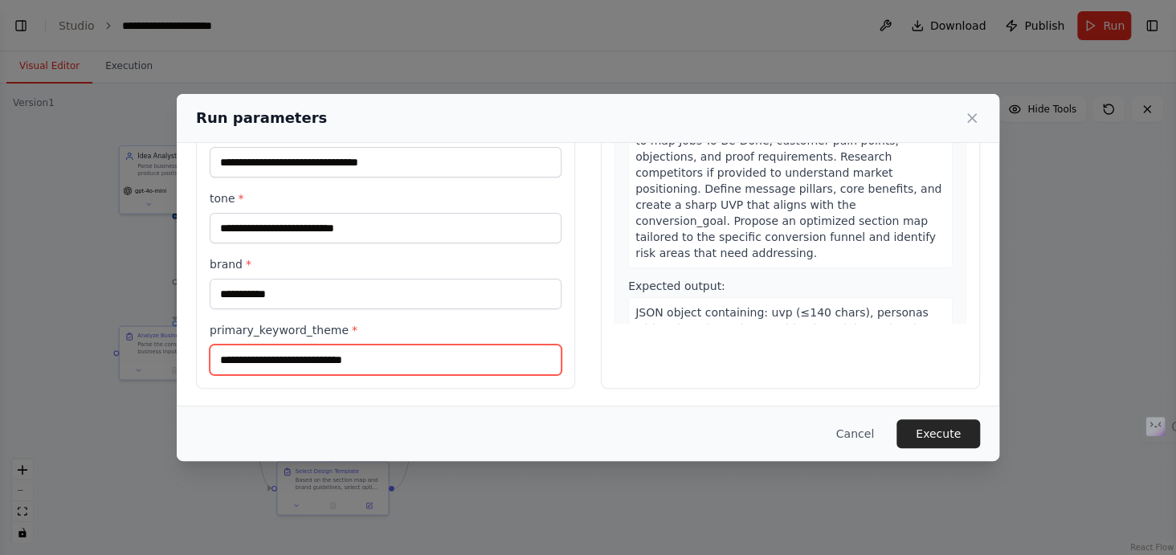
click at [374, 354] on input "primary_keyword_theme *" at bounding box center [386, 360] width 352 height 31
paste input "**********"
type input "**********"
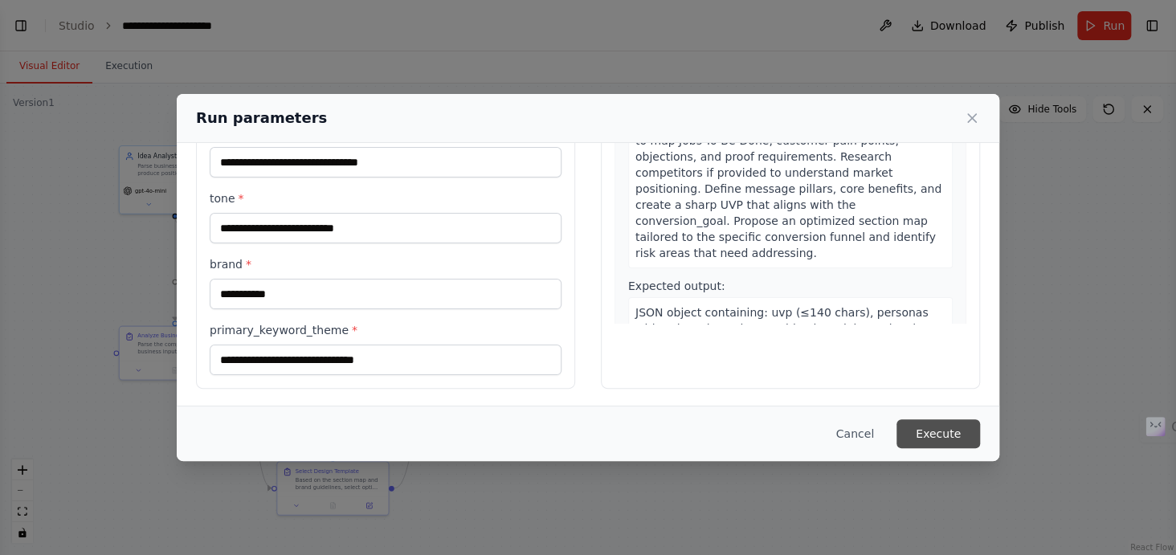
click at [970, 434] on button "Execute" at bounding box center [939, 433] width 84 height 29
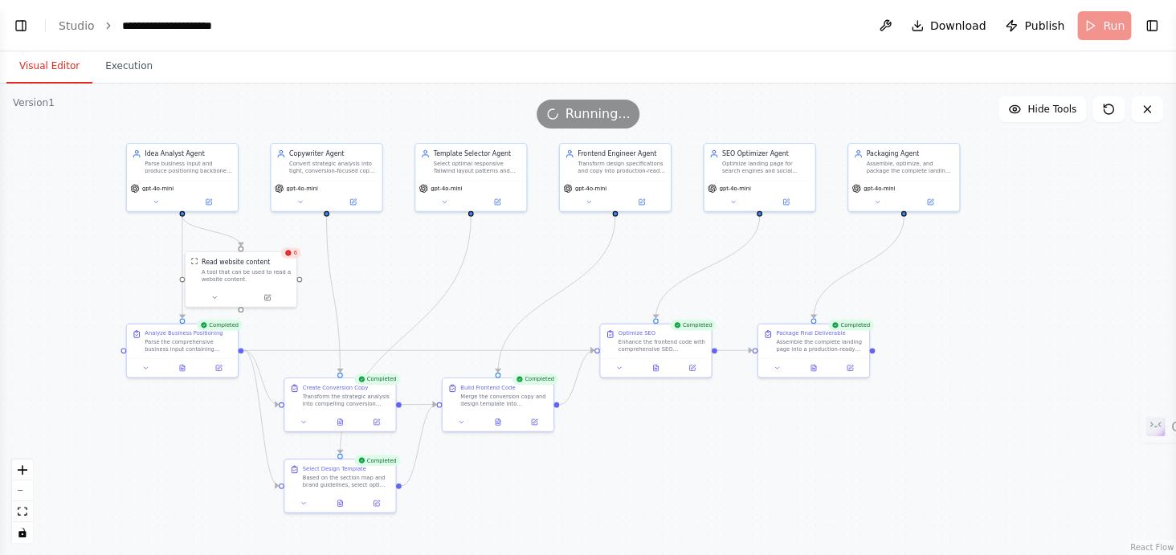
click at [421, 254] on div ".deletable-edge-delete-btn { width: 20px; height: 20px; border: 0px solid #ffff…" at bounding box center [588, 320] width 1176 height 472
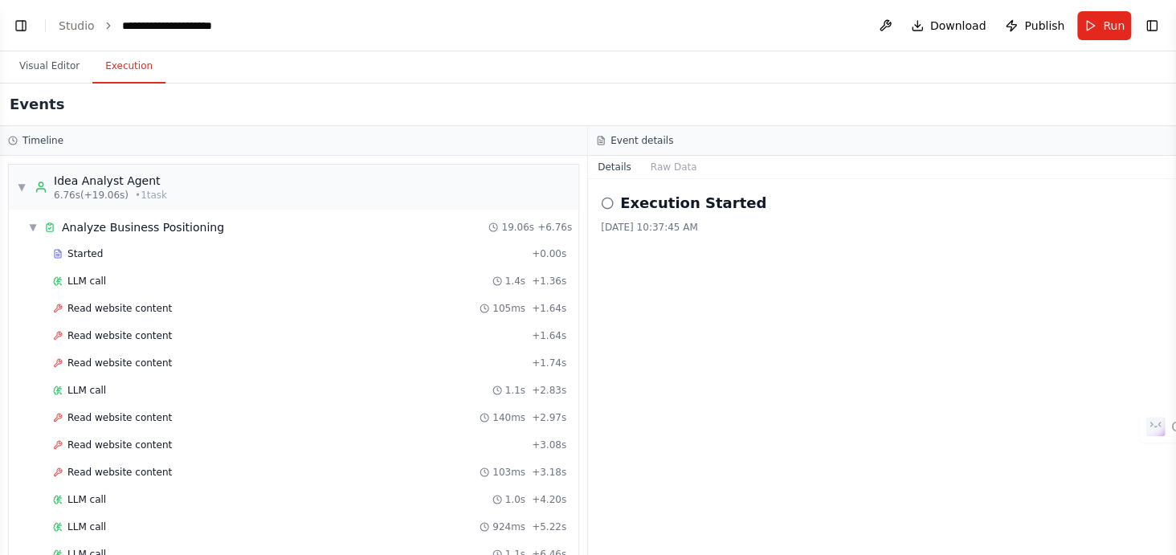
click at [121, 66] on button "Execution" at bounding box center [128, 67] width 73 height 34
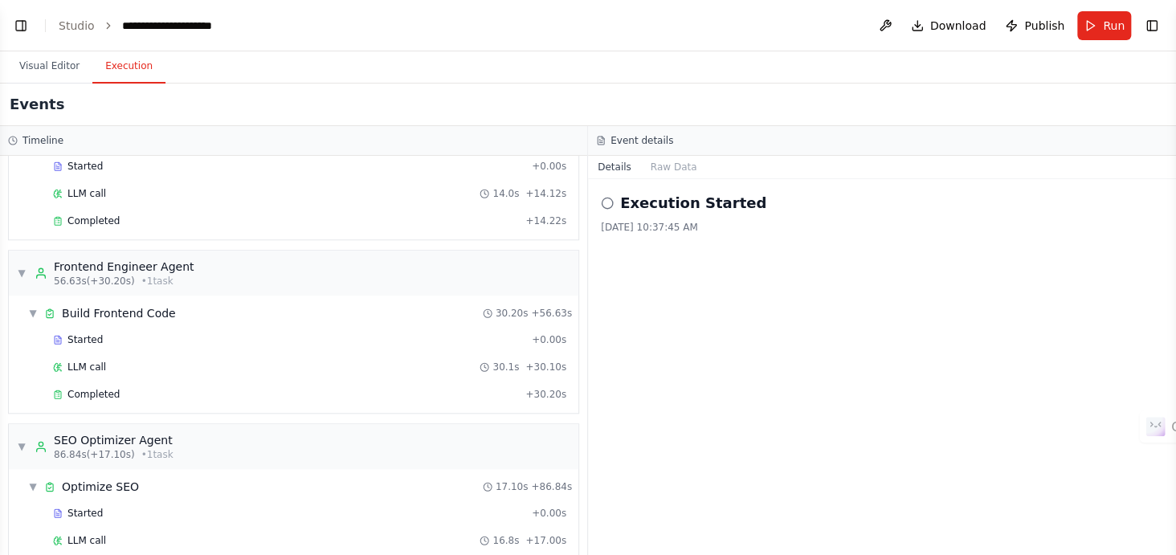
scroll to position [1015, 0]
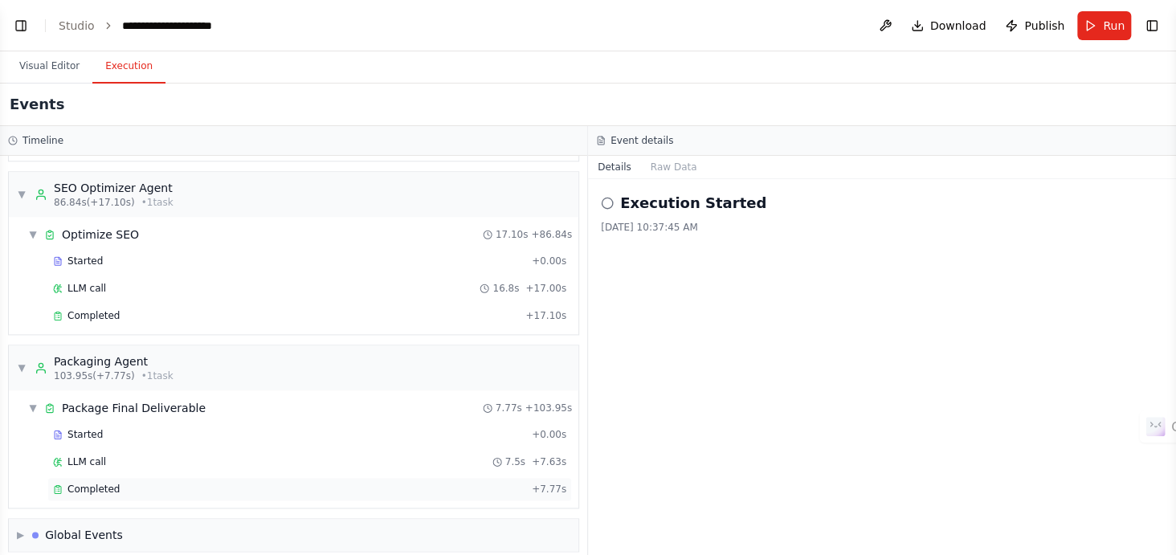
click at [170, 483] on div "Completed" at bounding box center [289, 489] width 473 height 13
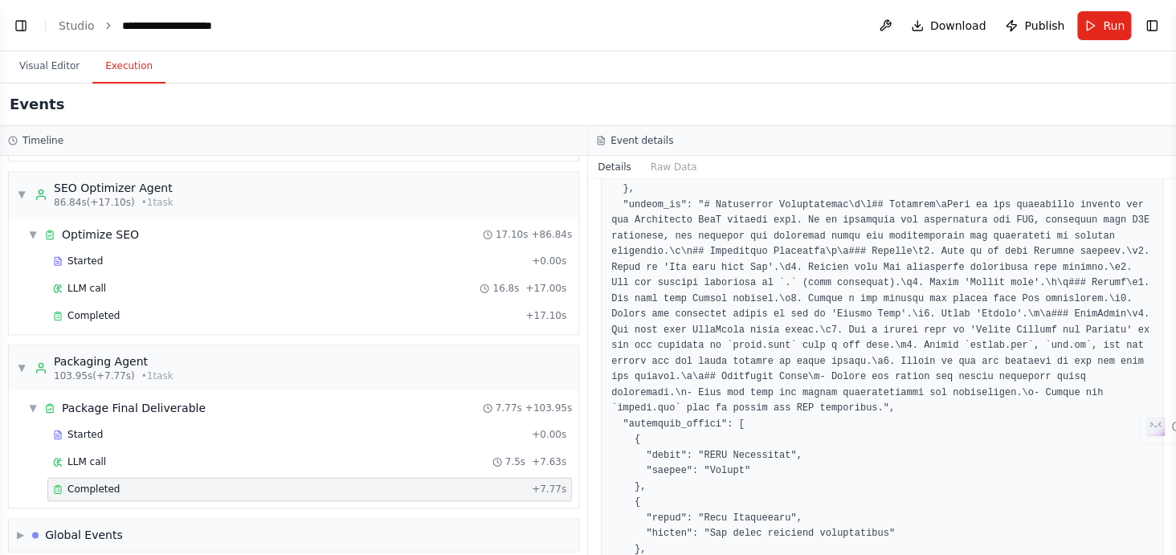
scroll to position [498, 0]
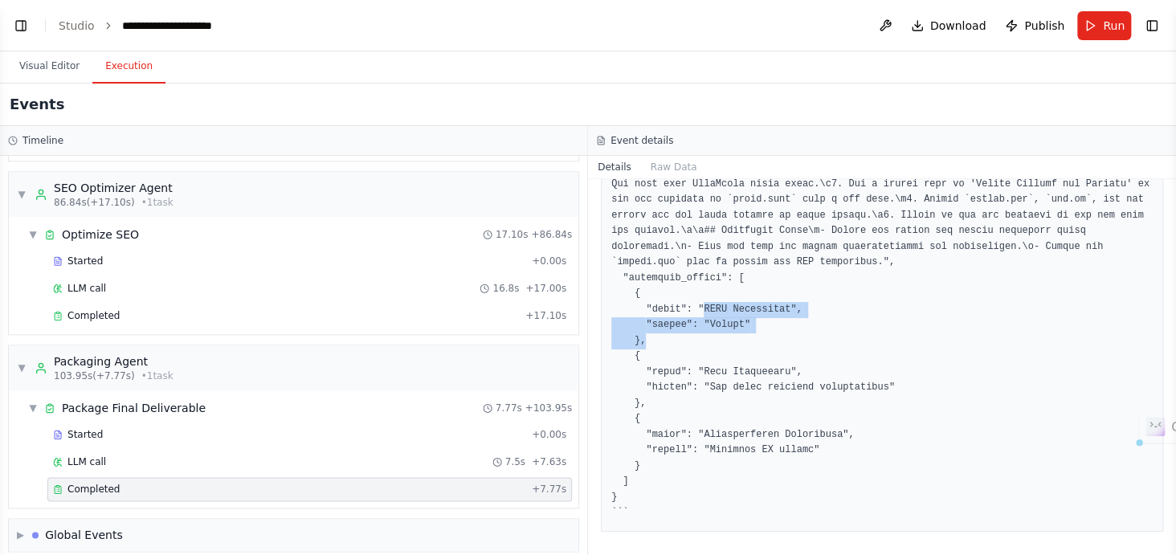
drag, startPoint x: 693, startPoint y: 305, endPoint x: 772, endPoint y: 342, distance: 87.0
click at [772, 342] on pre at bounding box center [883, 153] width 542 height 737
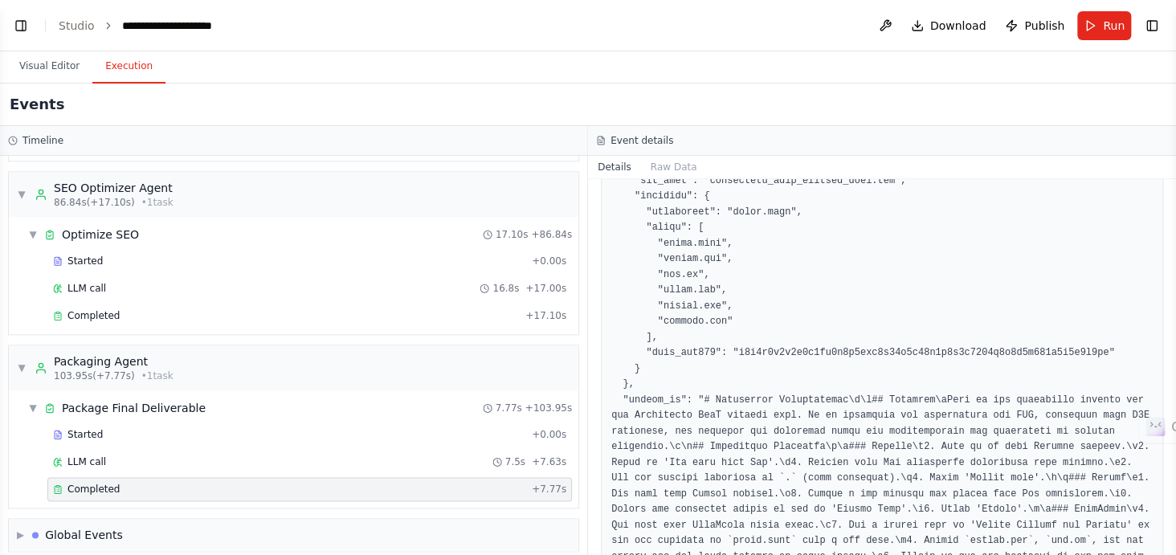
scroll to position [146, 0]
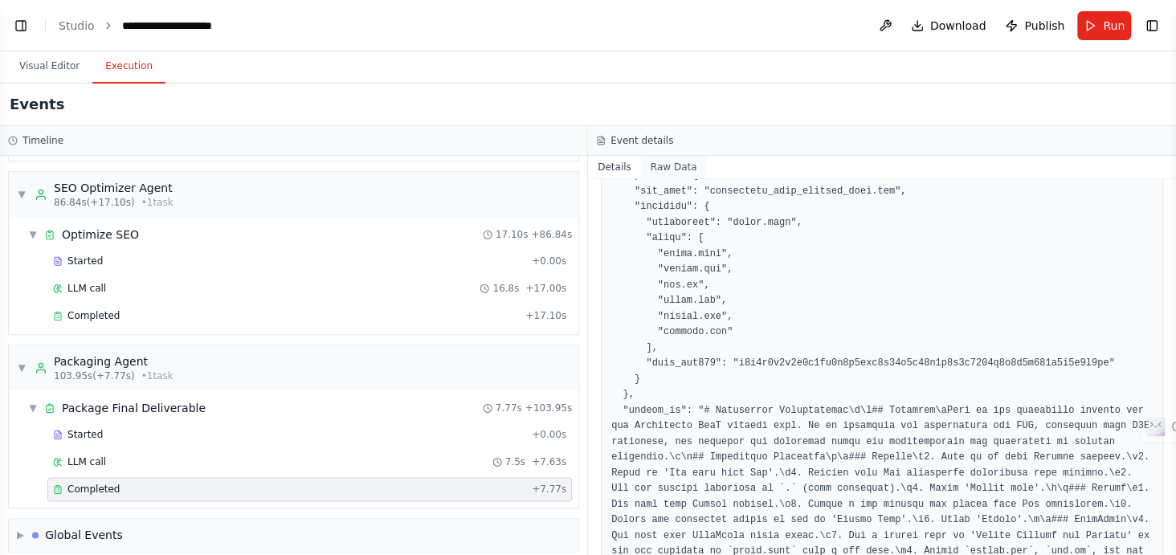
click at [650, 170] on button "Raw Data" at bounding box center [674, 167] width 66 height 23
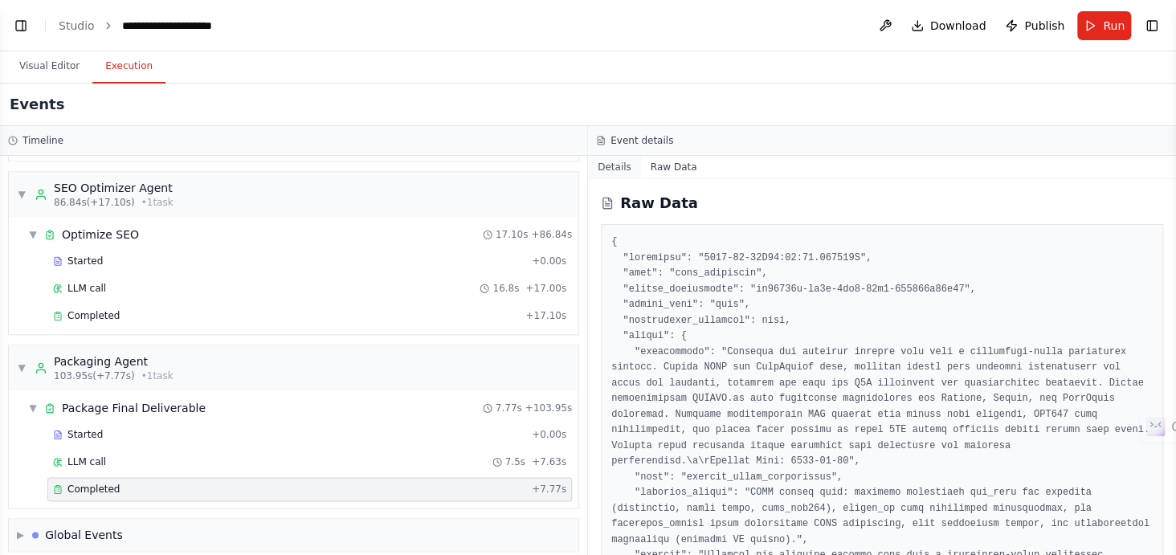
click at [619, 162] on button "Details" at bounding box center [614, 167] width 53 height 23
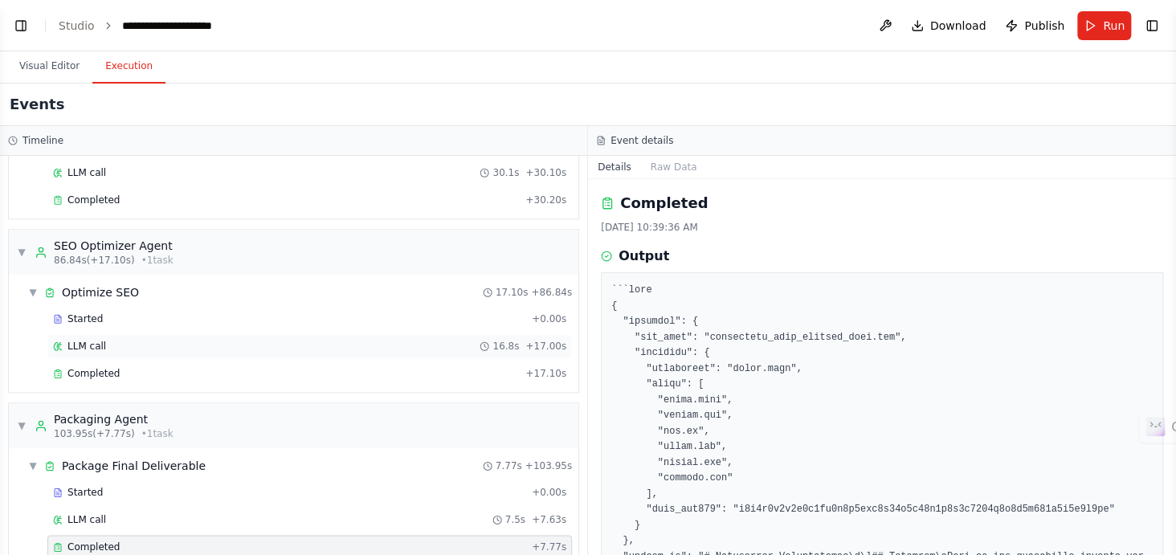
scroll to position [1015, 0]
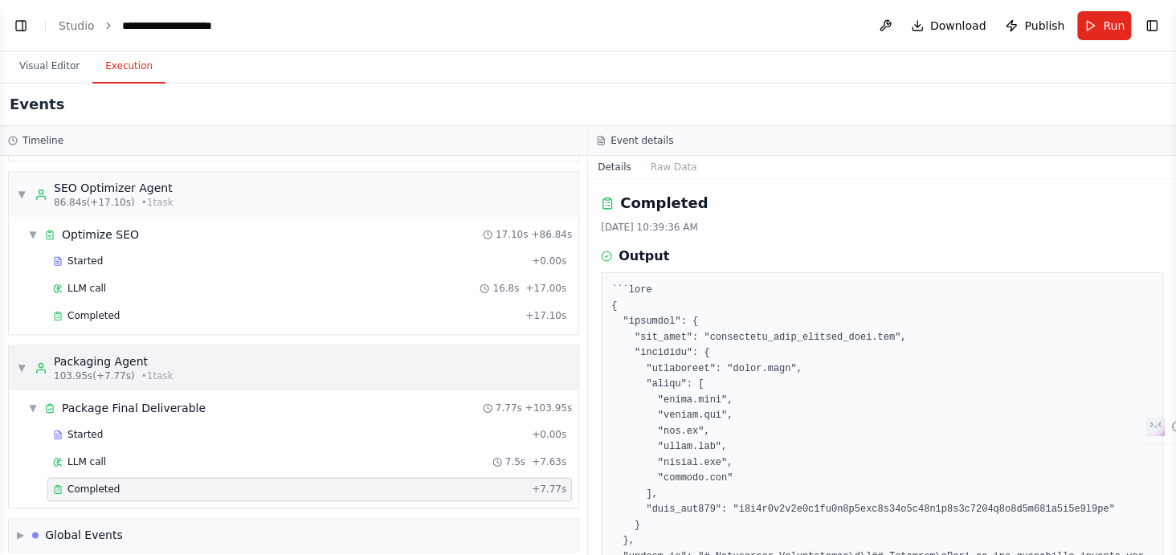
click at [125, 354] on div "Packaging Agent" at bounding box center [114, 362] width 120 height 16
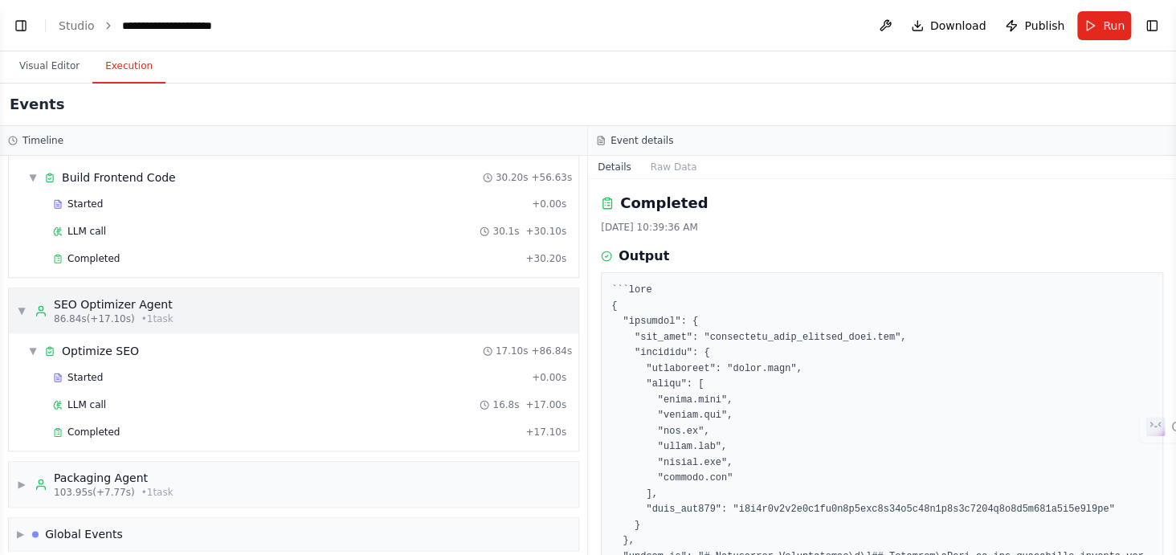
click at [73, 318] on div "▼ SEO Optimizer Agent 86.84s (+17.10s) • 1 task" at bounding box center [294, 310] width 570 height 45
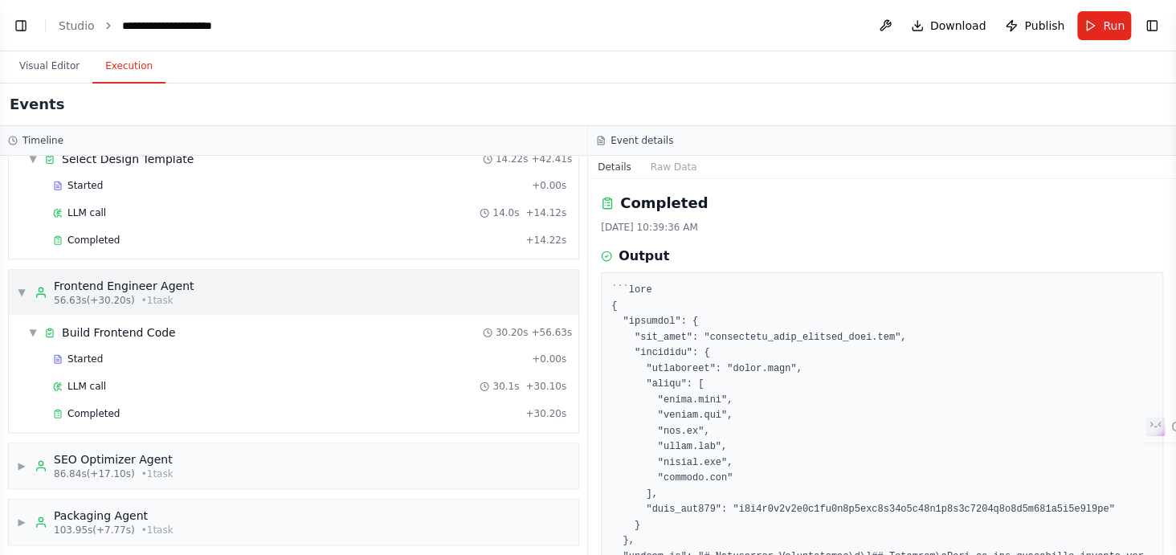
click at [57, 279] on div "Frontend Engineer Agent" at bounding box center [124, 286] width 140 height 16
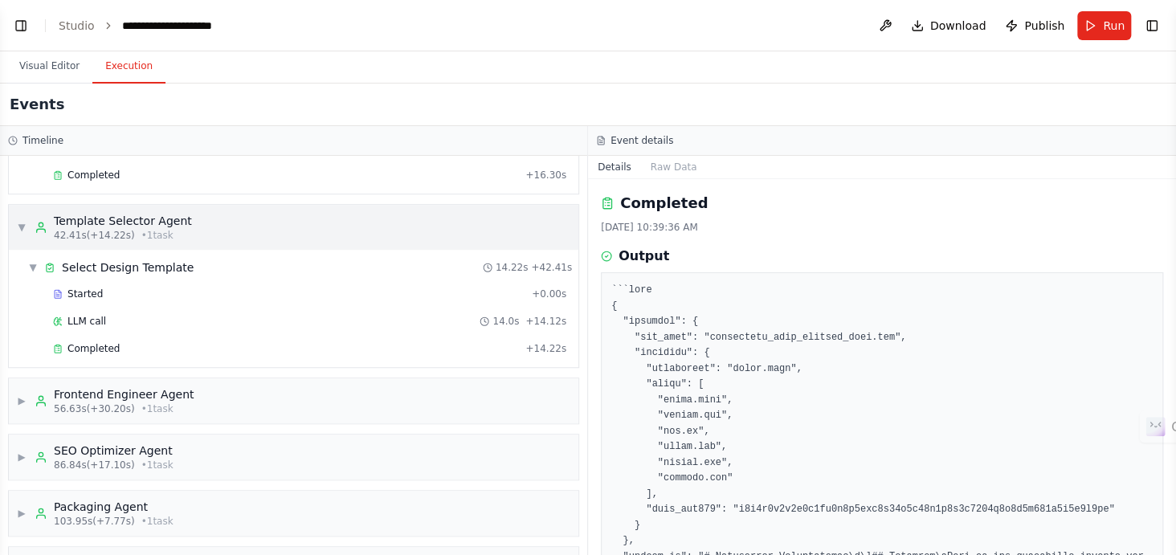
click at [64, 229] on span "42.41s (+14.22s)" at bounding box center [94, 235] width 81 height 13
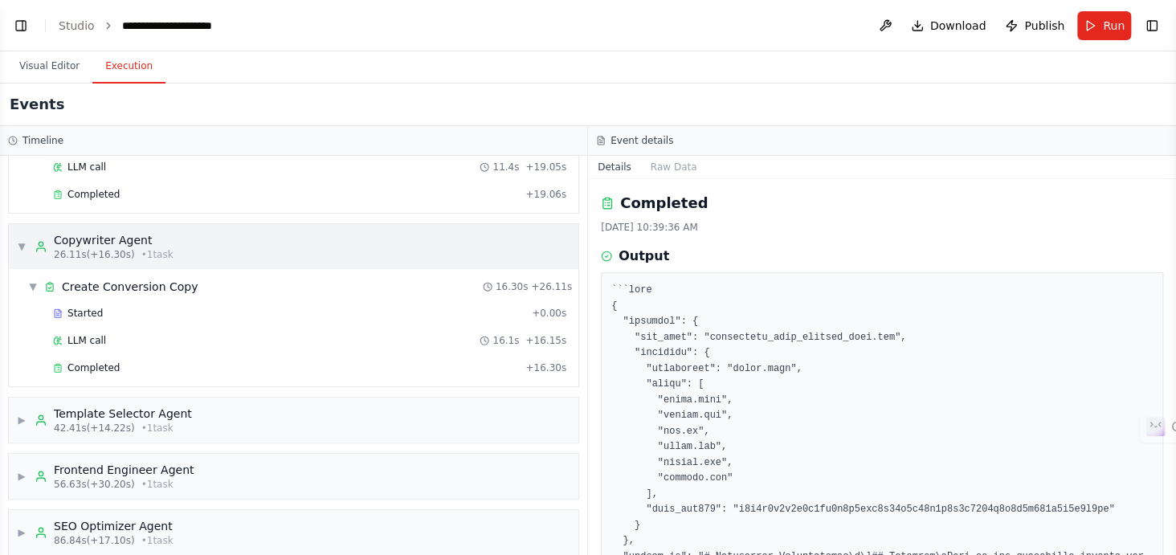
click at [70, 224] on div "▼ Copywriter Agent 26.11s (+16.30s) • 1 task" at bounding box center [294, 246] width 570 height 45
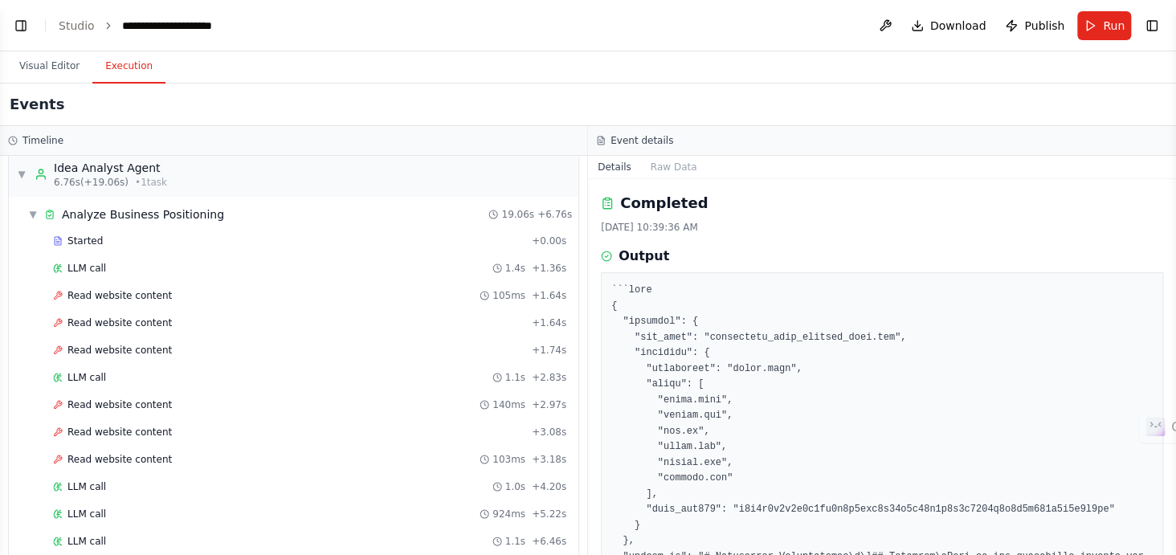
scroll to position [0, 0]
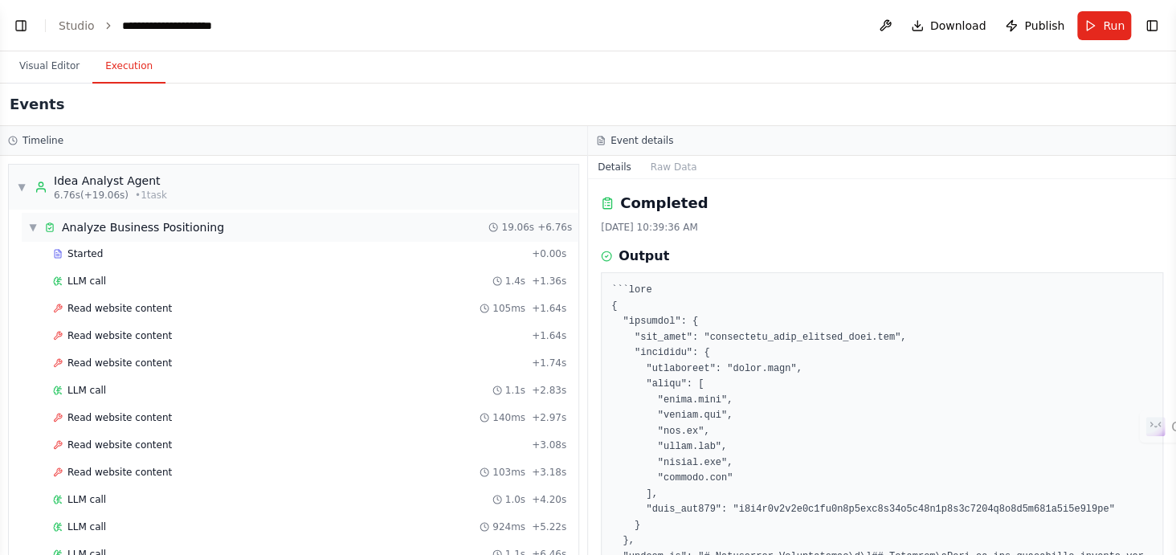
click at [104, 229] on div "Analyze Business Positioning" at bounding box center [143, 227] width 162 height 16
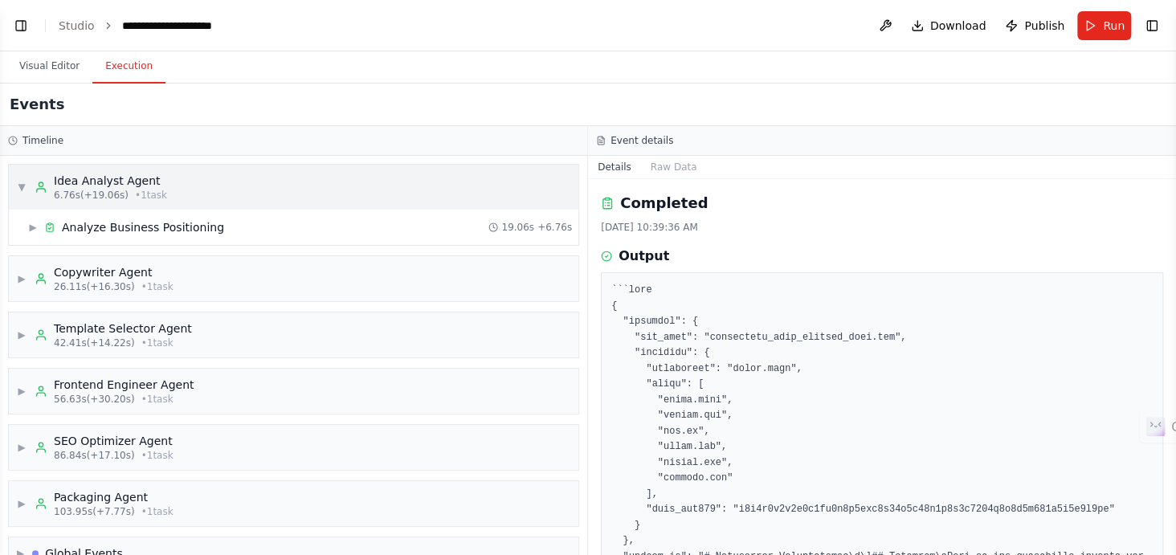
click at [75, 194] on span "6.76s (+19.06s)" at bounding box center [91, 195] width 75 height 13
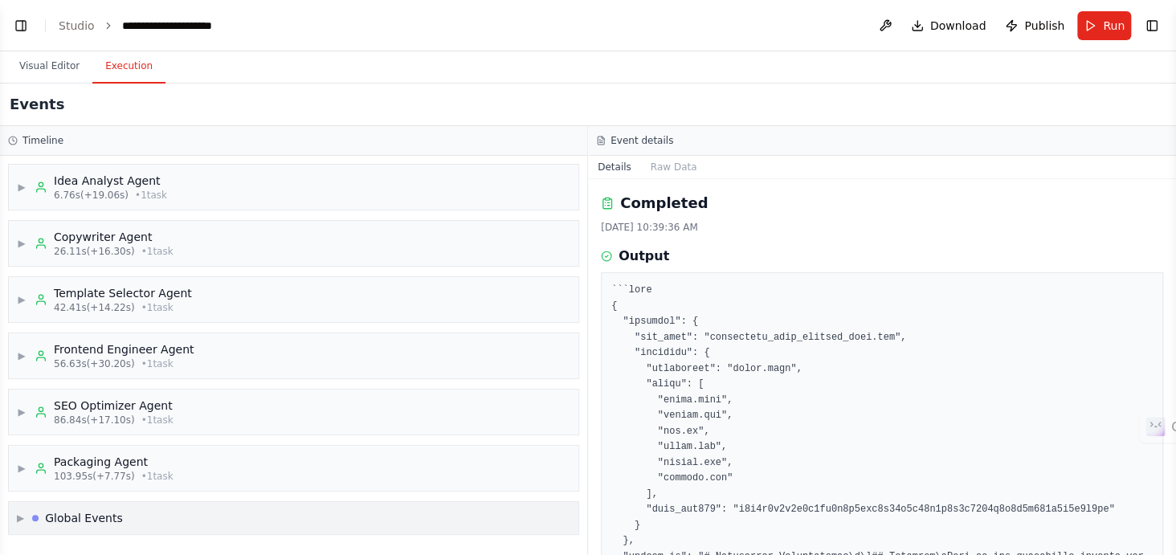
click at [61, 518] on div "Global Events" at bounding box center [84, 518] width 78 height 16
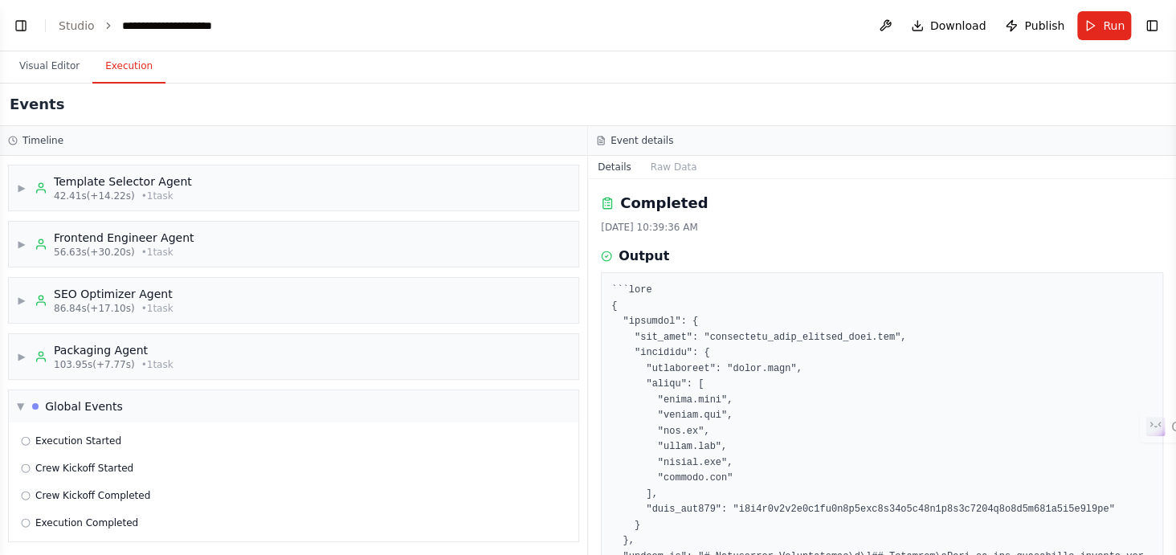
click at [70, 449] on div "Execution Started" at bounding box center [293, 441] width 557 height 24
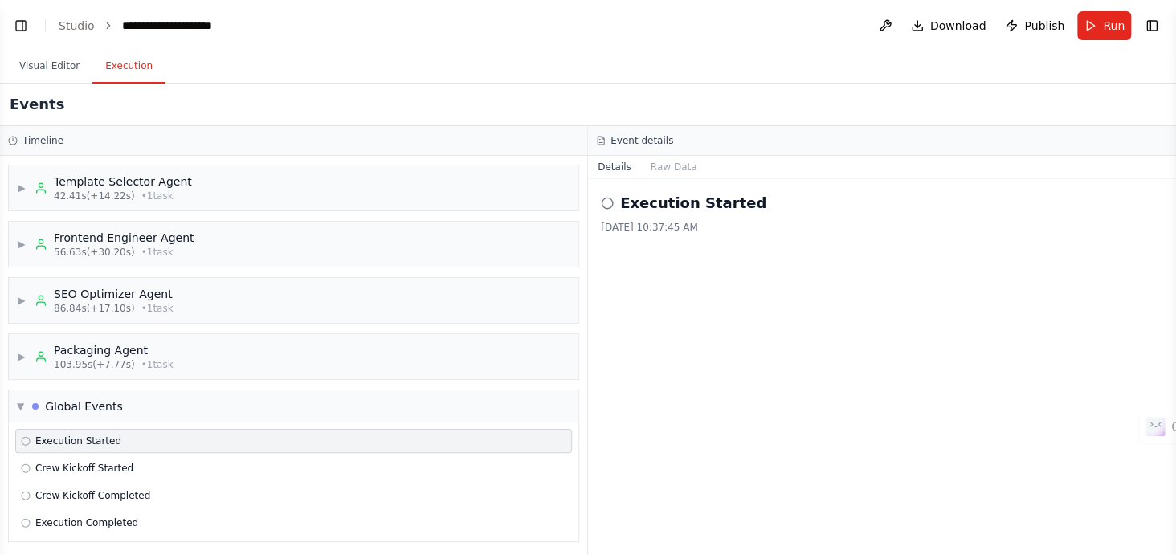
scroll to position [0, 0]
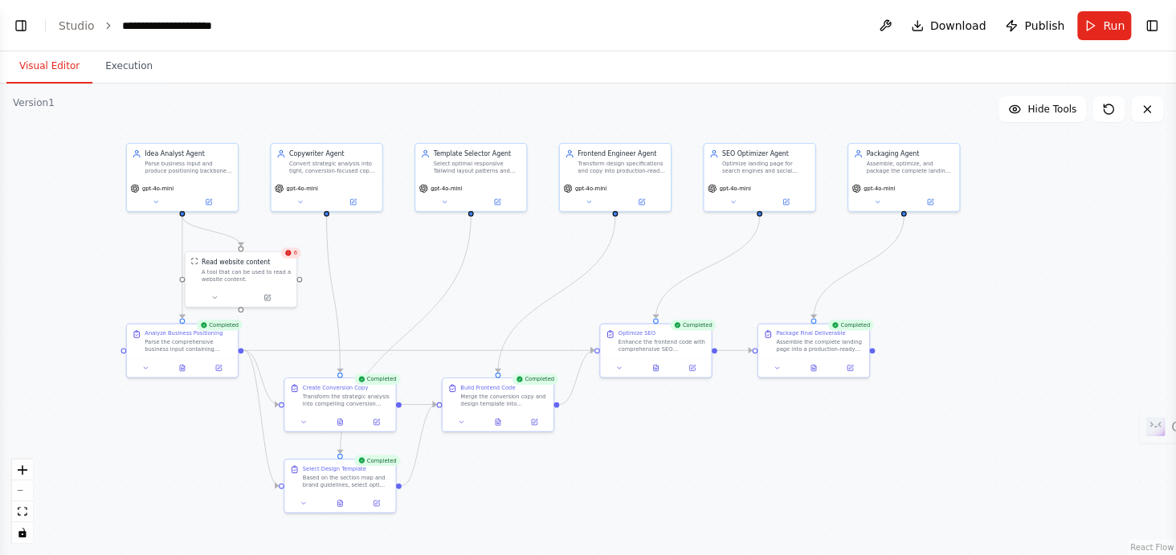
click at [39, 74] on button "Visual Editor" at bounding box center [49, 67] width 86 height 34
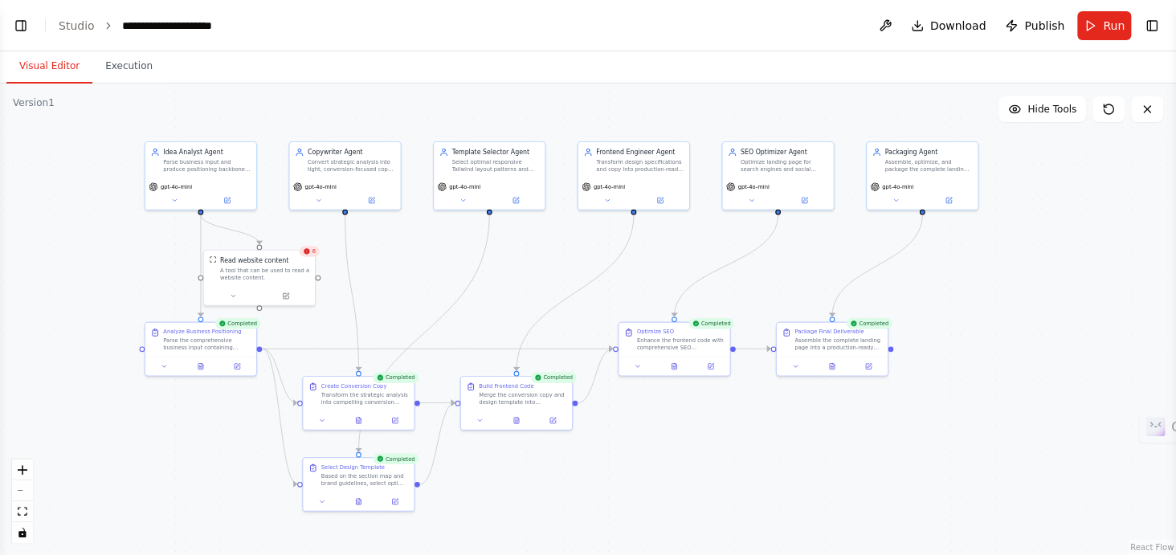
drag, startPoint x: 398, startPoint y: 267, endPoint x: 416, endPoint y: 265, distance: 18.6
click at [416, 265] on div ".deletable-edge-delete-btn { width: 20px; height: 20px; border: 0px solid #ffff…" at bounding box center [588, 320] width 1176 height 472
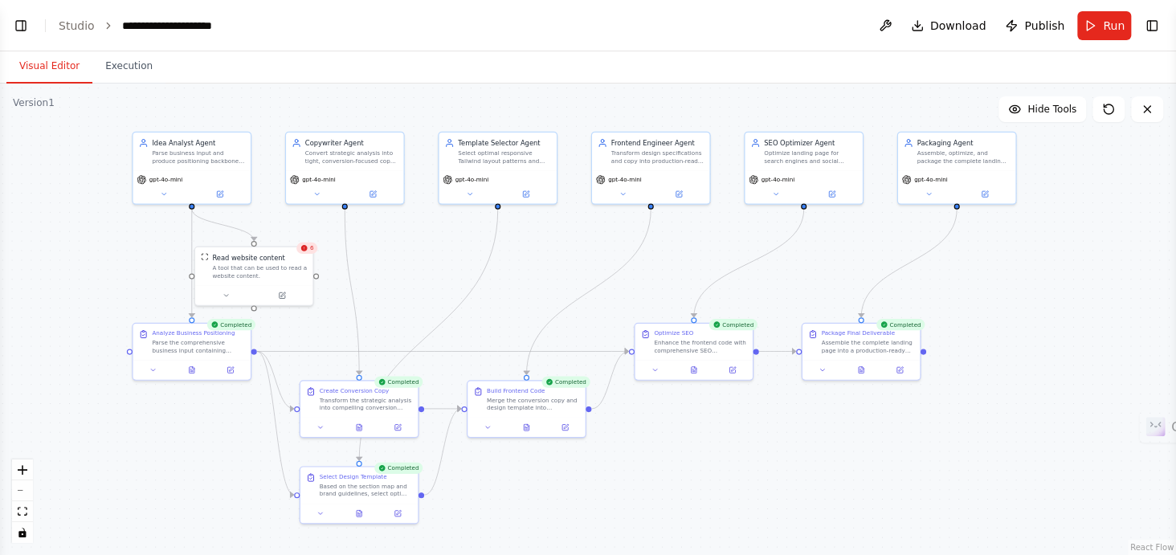
click at [420, 263] on div ".deletable-edge-delete-btn { width: 20px; height: 20px; border: 0px solid #ffff…" at bounding box center [588, 320] width 1176 height 472
